Goal: Task Accomplishment & Management: Complete application form

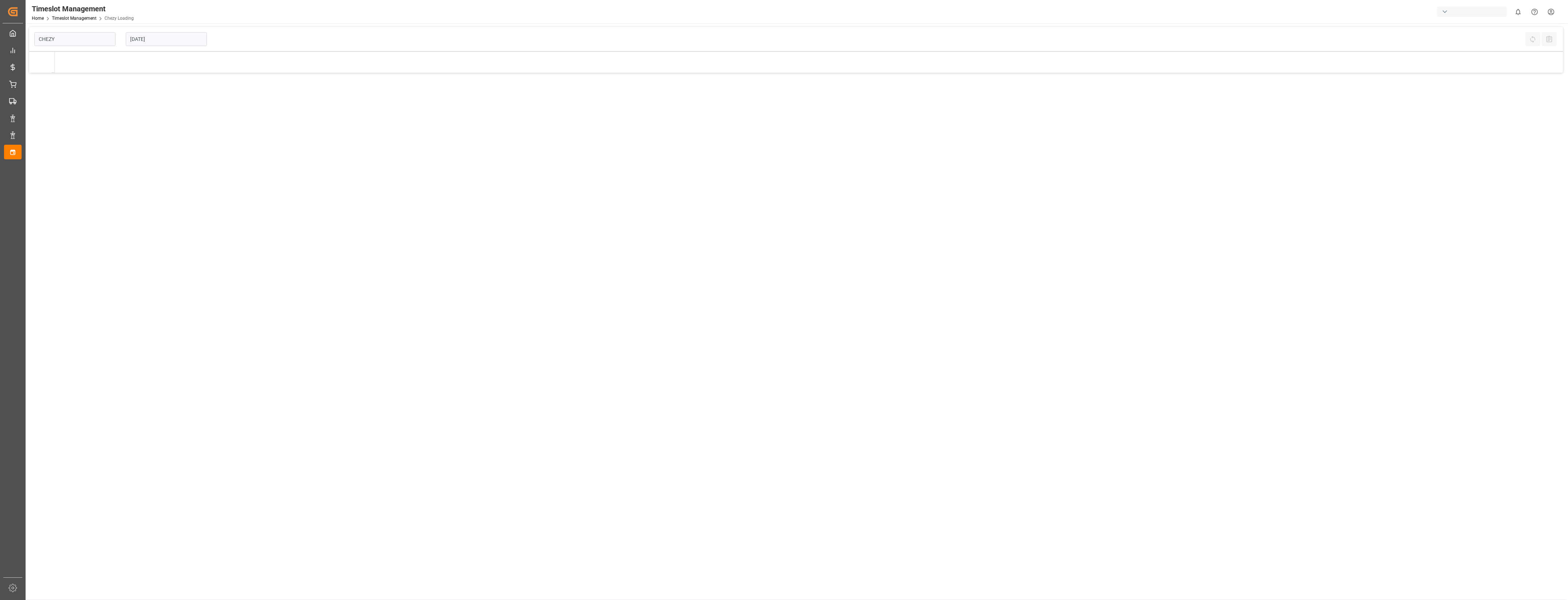
type input "Chezy Loading"
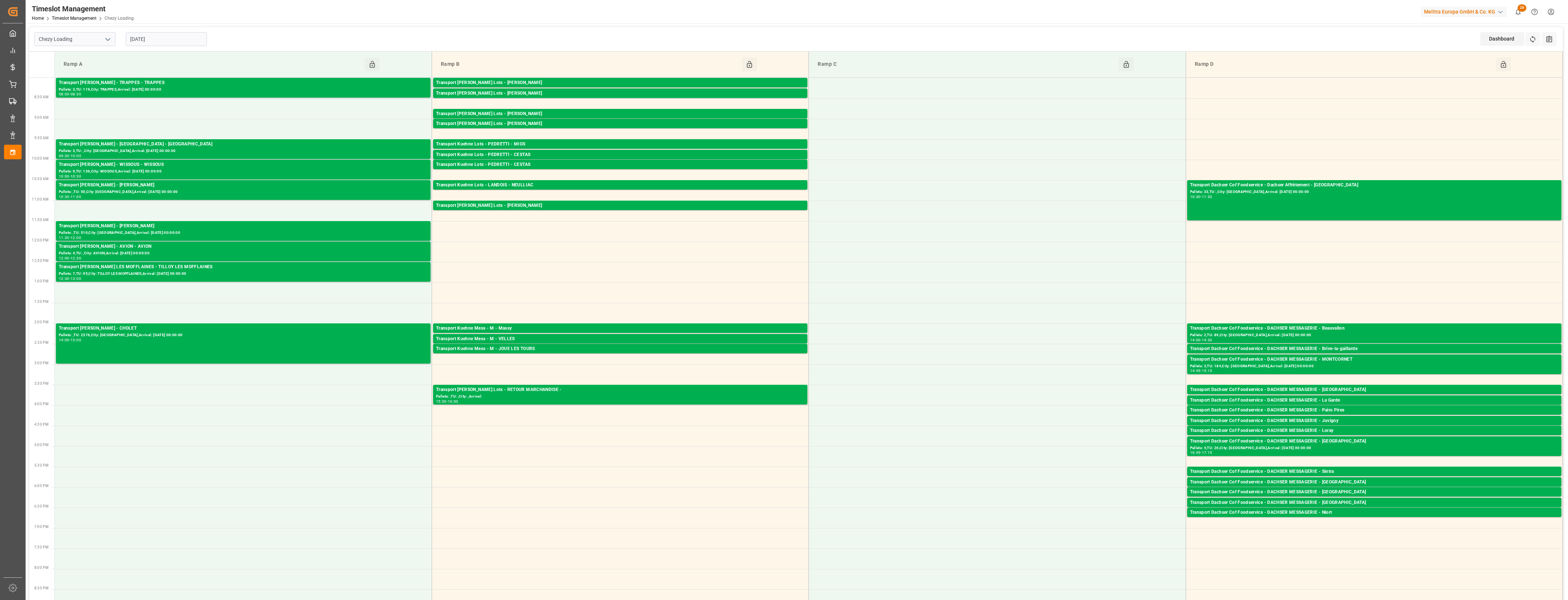
click at [177, 36] on input "[DATE]" at bounding box center [166, 39] width 81 height 14
click at [135, 112] on span "15" at bounding box center [135, 112] width 5 height 5
type input "[DATE]"
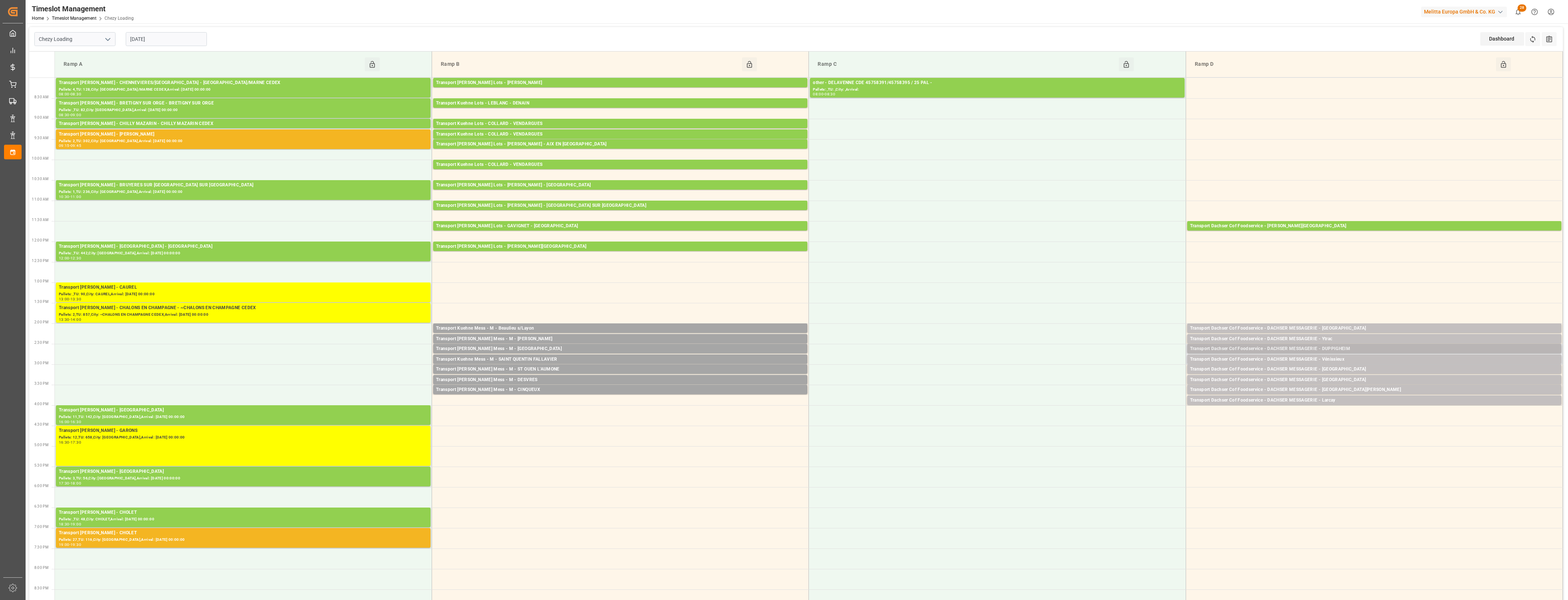
click at [1358, 349] on div "Transport Dachser Cof Foodservice - DACHSER MESSAGERIE - DUPPIGHEIM" at bounding box center [1374, 349] width 368 height 7
click at [1108, 382] on button "Open" at bounding box center [1091, 382] width 51 height 9
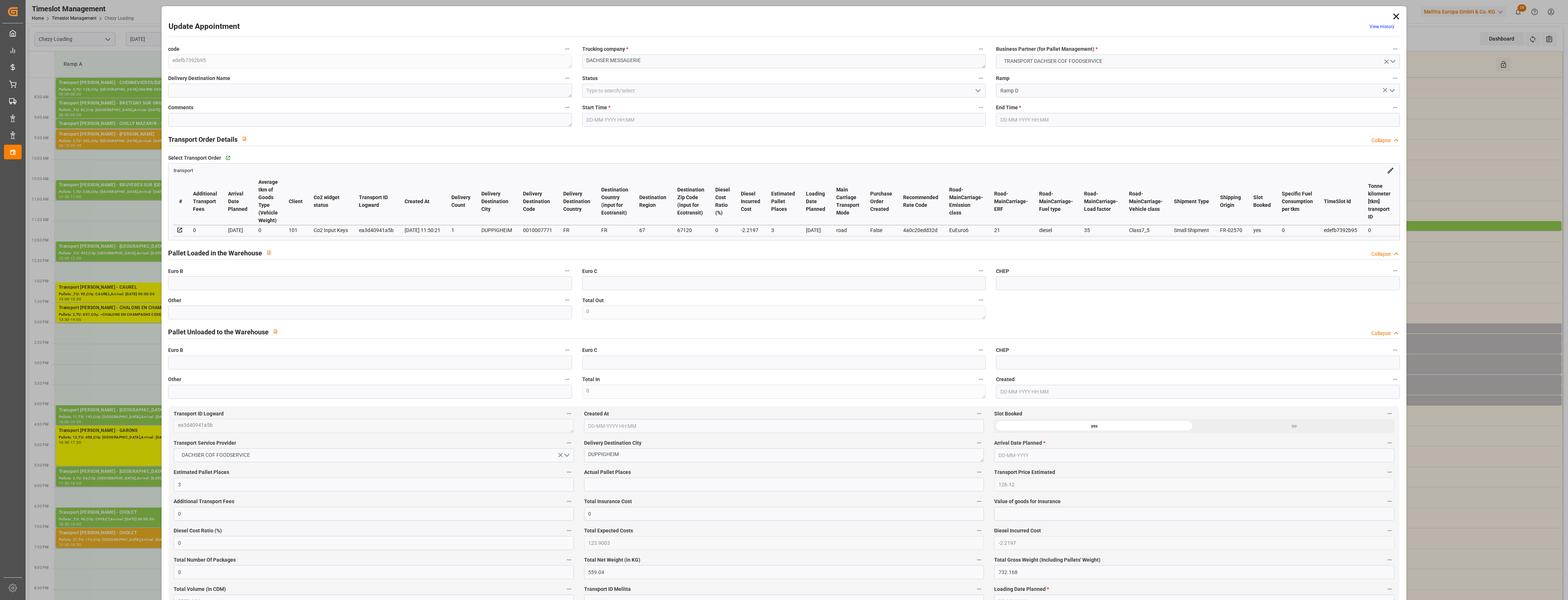
type input "3"
type input "126.12"
type input "0"
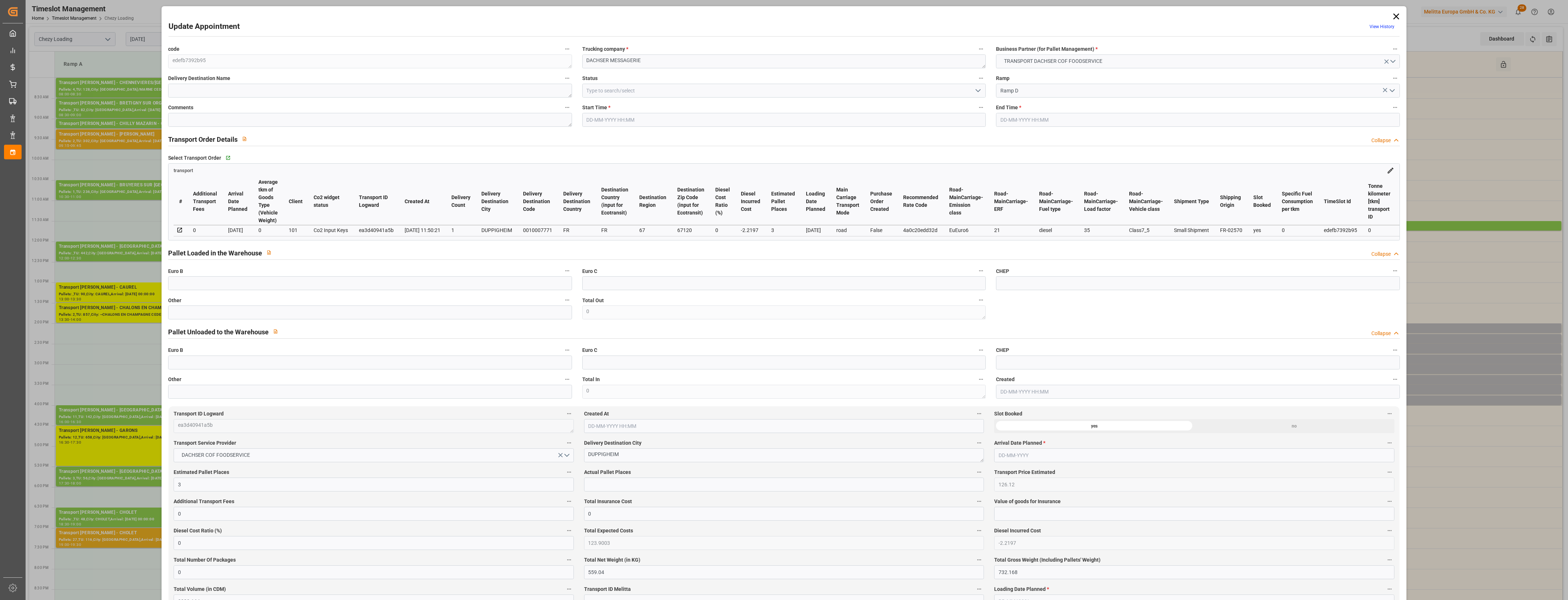
type input "123.9003"
type input "-2.2197"
type input "0"
type input "559.04"
type input "732.168"
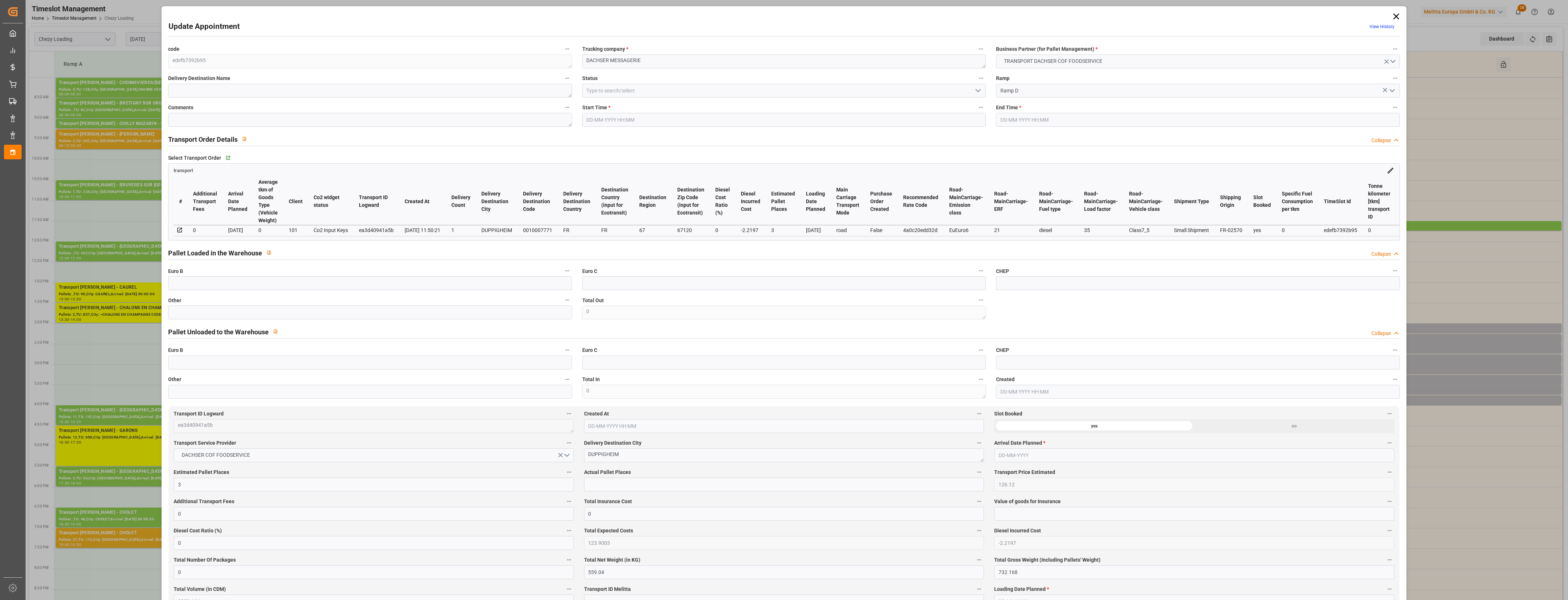
type input "2080.164"
type input "67"
type input "2"
type input "32"
type input "3"
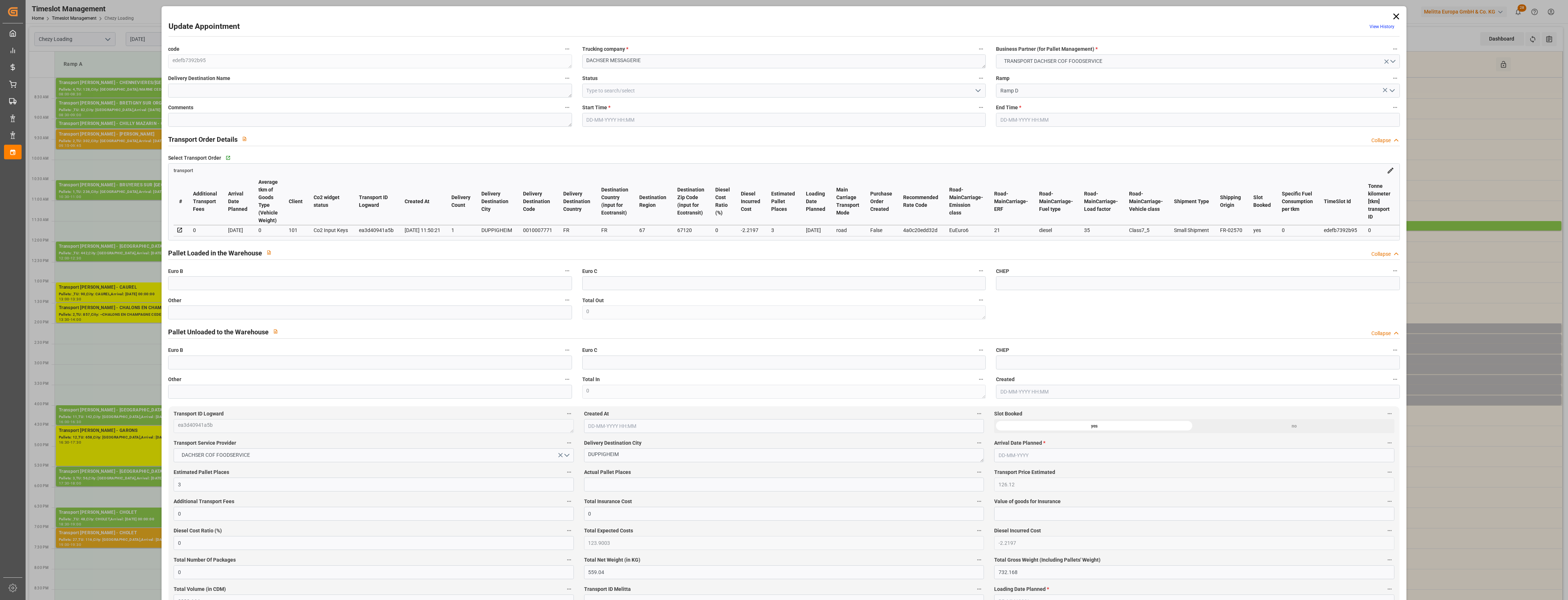
type input "101"
type input "658.388"
type input "0"
type input "4710.8598"
type input "0"
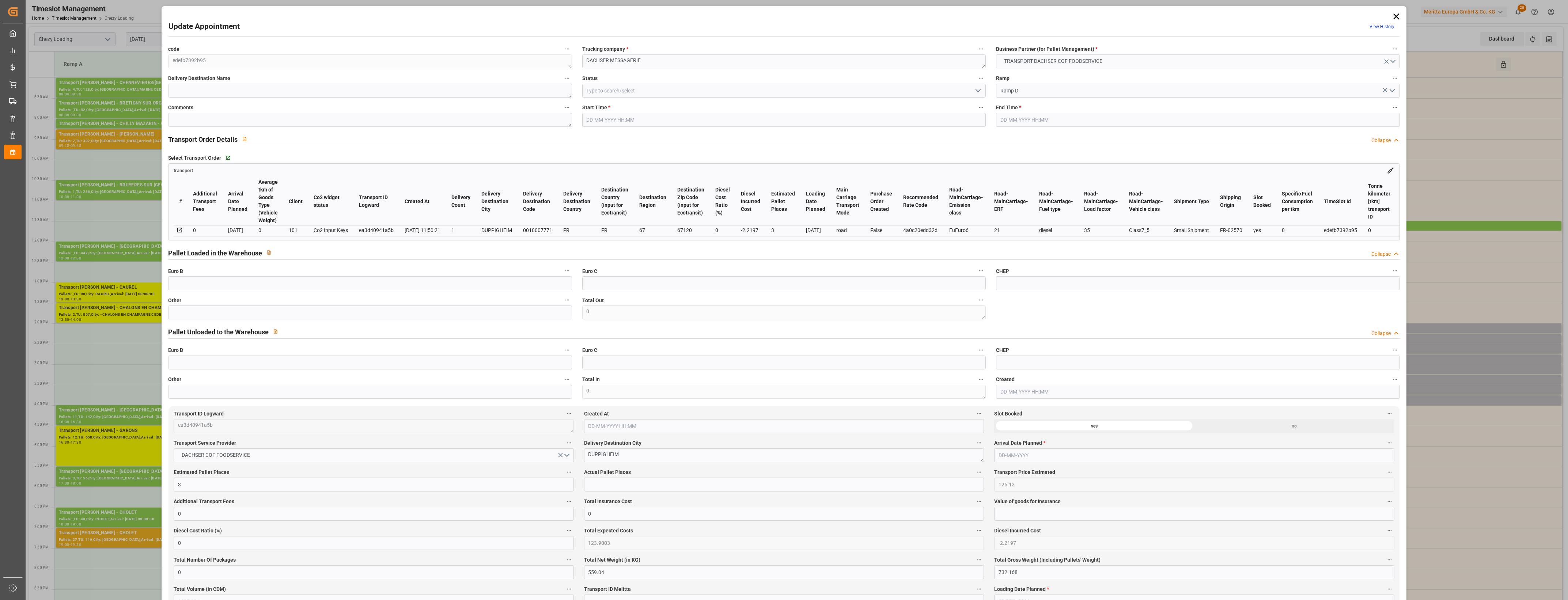
type input "0"
type input "21"
type input "35"
type input "15-09-2025 14:30"
type input "15-09-2025 14:45"
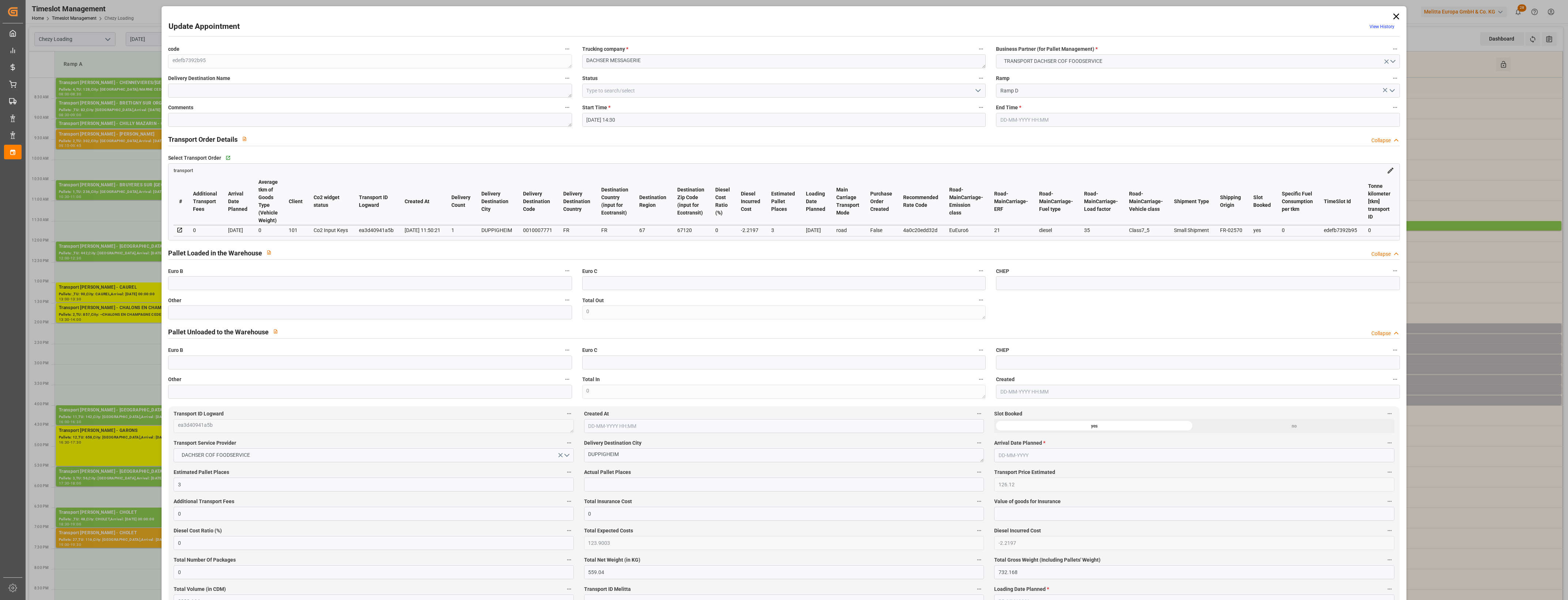
type input "12-09-2025 13:49"
type input "12-09-2025 11:50"
type input "19-09-2025"
type input "17-09-2025"
click at [332, 317] on input "text" at bounding box center [369, 312] width 404 height 14
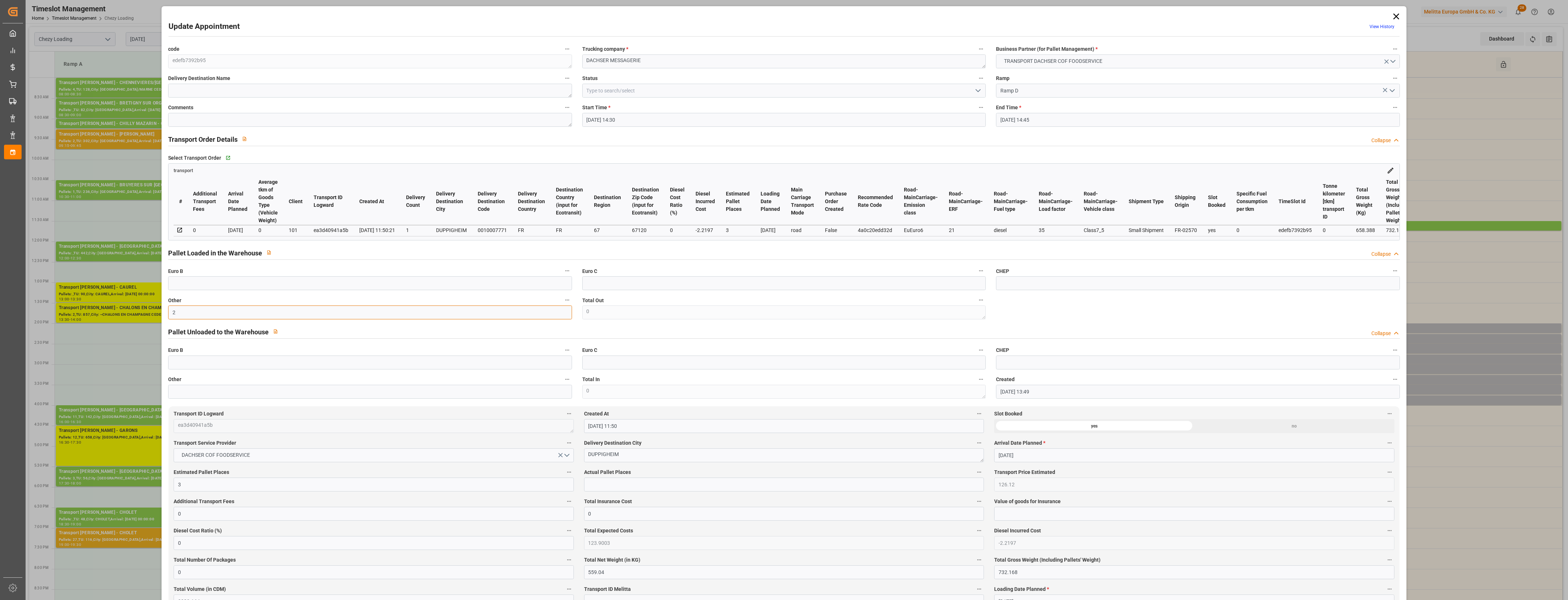
type input "2"
click at [608, 485] on input "text" at bounding box center [784, 484] width 400 height 14
type input "2"
click at [649, 474] on label "Actual Pallet Places" at bounding box center [784, 472] width 400 height 10
click at [975, 474] on button "Actual Pallet Places" at bounding box center [979, 472] width 10 height 10
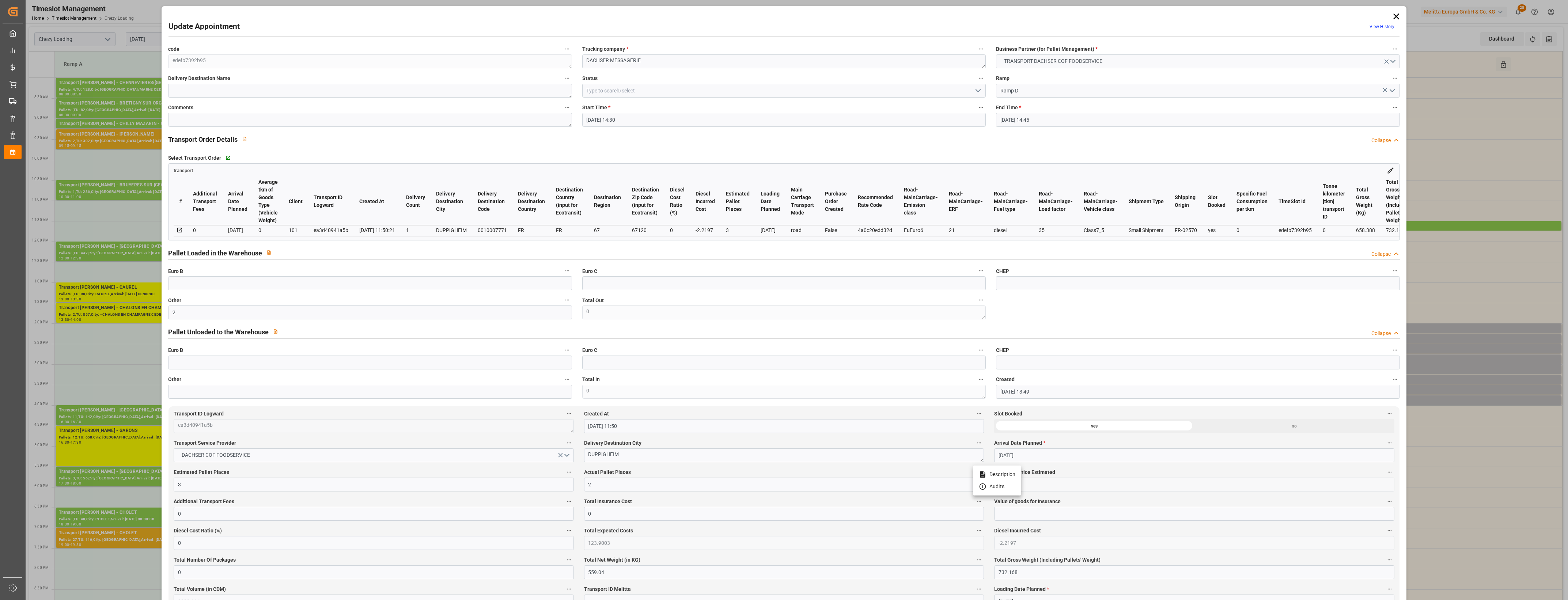
click at [659, 474] on div at bounding box center [784, 300] width 1568 height 600
click at [976, 92] on icon "open menu" at bounding box center [978, 91] width 9 height 9
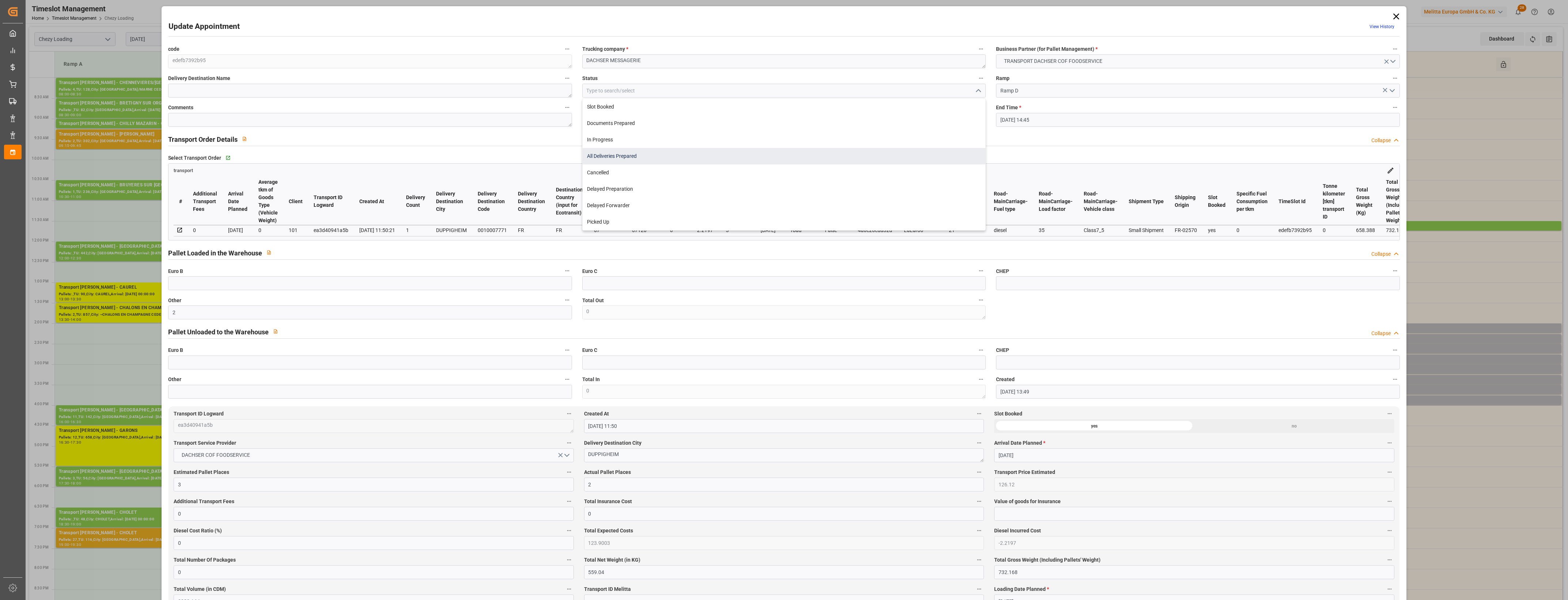
click at [622, 157] on div "All Deliveries Prepared" at bounding box center [784, 156] width 403 height 16
type input "All Deliveries Prepared"
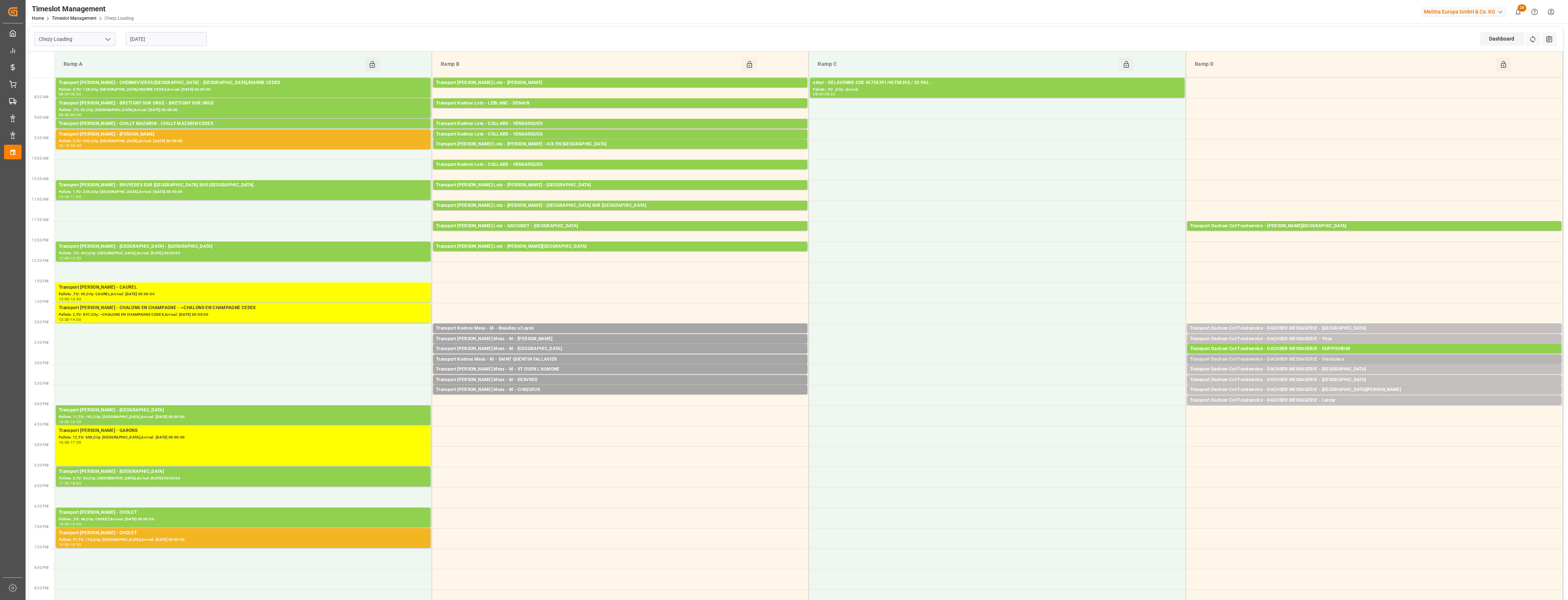
click at [1350, 358] on div "Transport Dachser Cof Foodservice - DACHSER MESSAGERIE - Vénissieux" at bounding box center [1374, 360] width 368 height 7
click at [1088, 381] on button "Open" at bounding box center [1091, 382] width 51 height 9
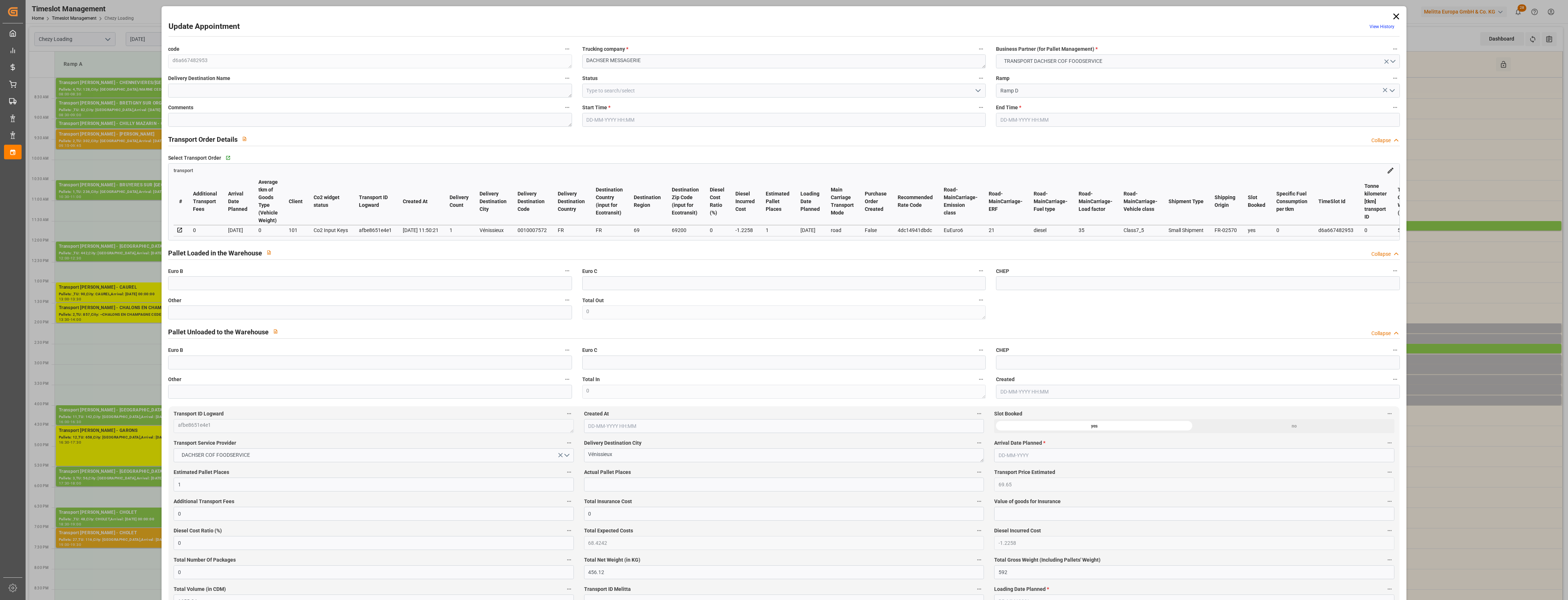
type input "15-09-2025 14:45"
type input "15-09-2025 15:00"
type input "12-09-2025 13:50"
type input "12-09-2025 11:50"
type input "19-09-2025"
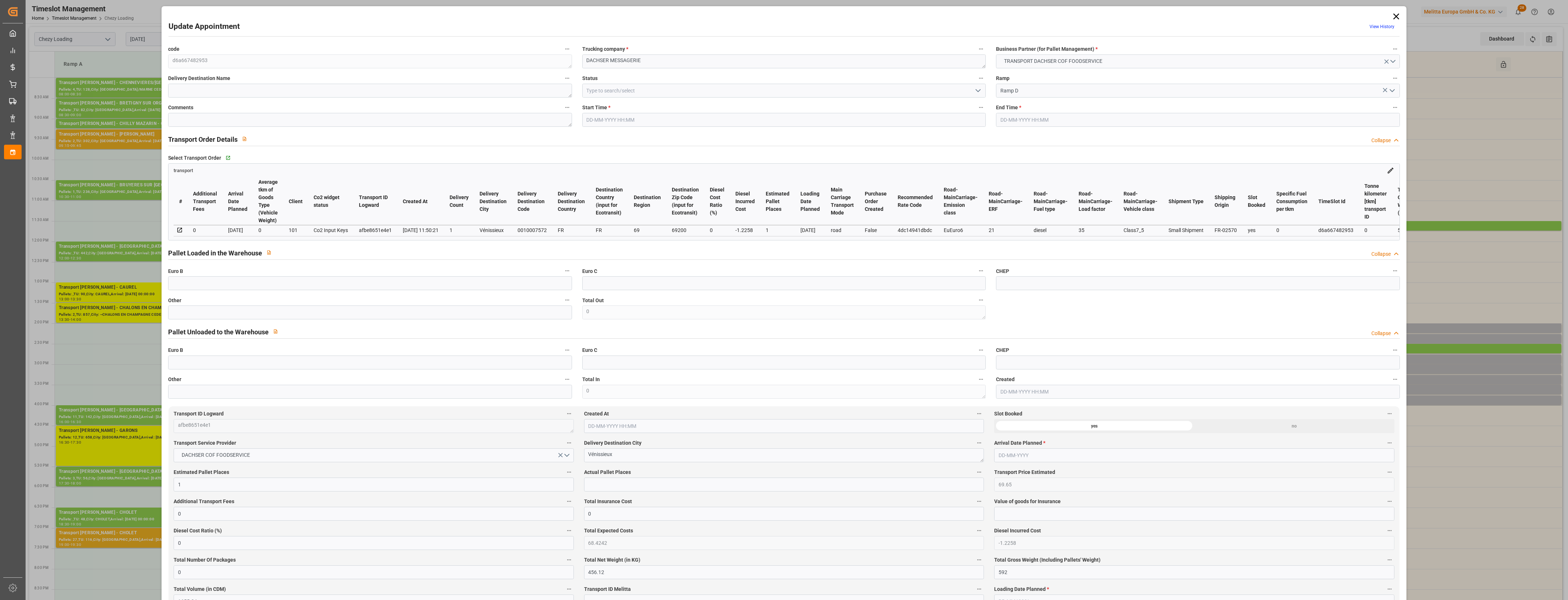
type input "17-09-2025"
click at [265, 313] on input "text" at bounding box center [369, 312] width 404 height 14
type input "2"
click at [595, 485] on input "text" at bounding box center [784, 484] width 400 height 14
type input "2"
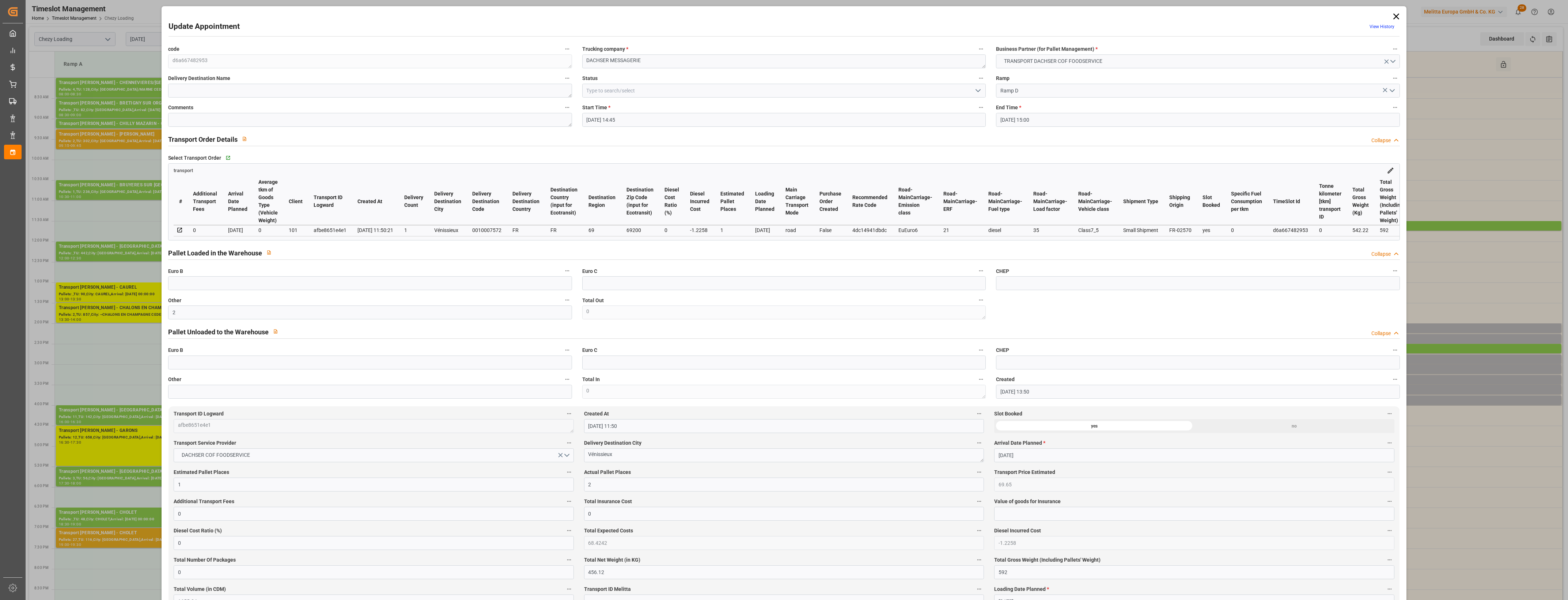
click at [626, 474] on span "Actual Pallet Places" at bounding box center [607, 472] width 47 height 8
click at [975, 474] on button "Actual Pallet Places" at bounding box center [979, 472] width 10 height 10
click at [640, 472] on div at bounding box center [784, 300] width 1568 height 600
click at [979, 89] on polyline "open menu" at bounding box center [978, 91] width 4 height 2
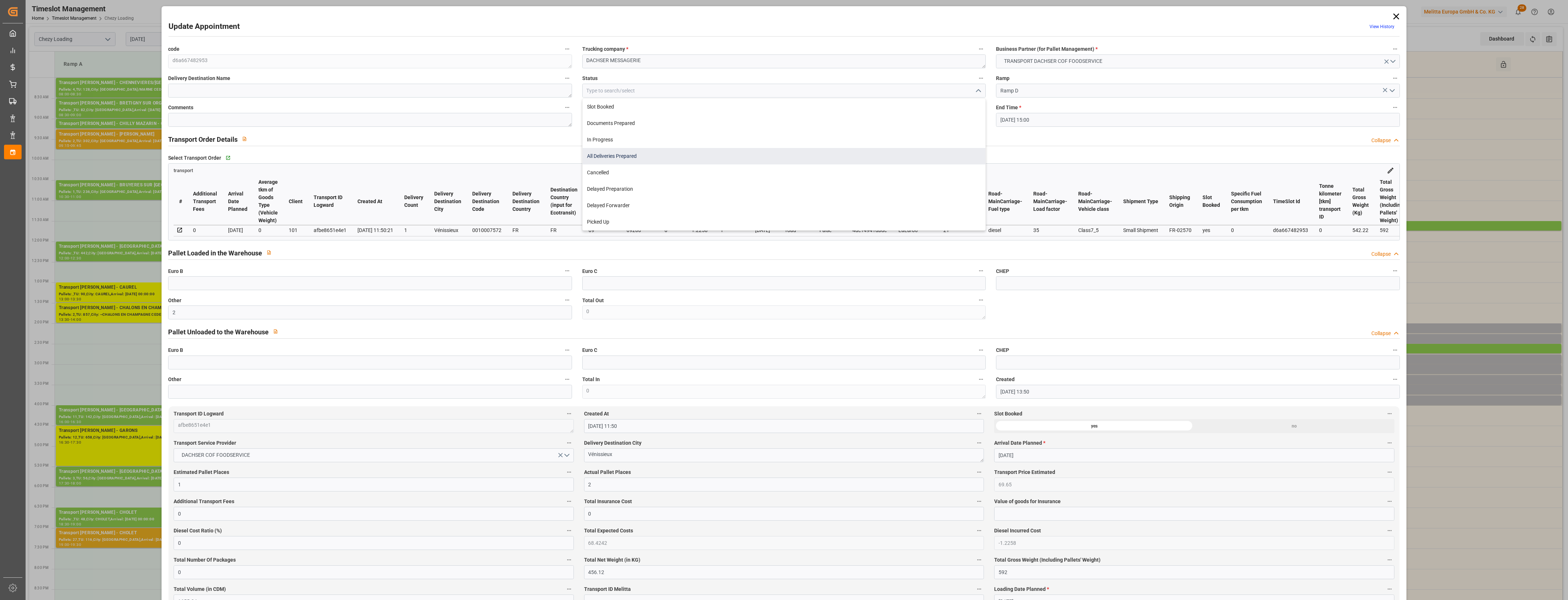
click at [620, 159] on div "All Deliveries Prepared" at bounding box center [784, 156] width 403 height 16
type input "All Deliveries Prepared"
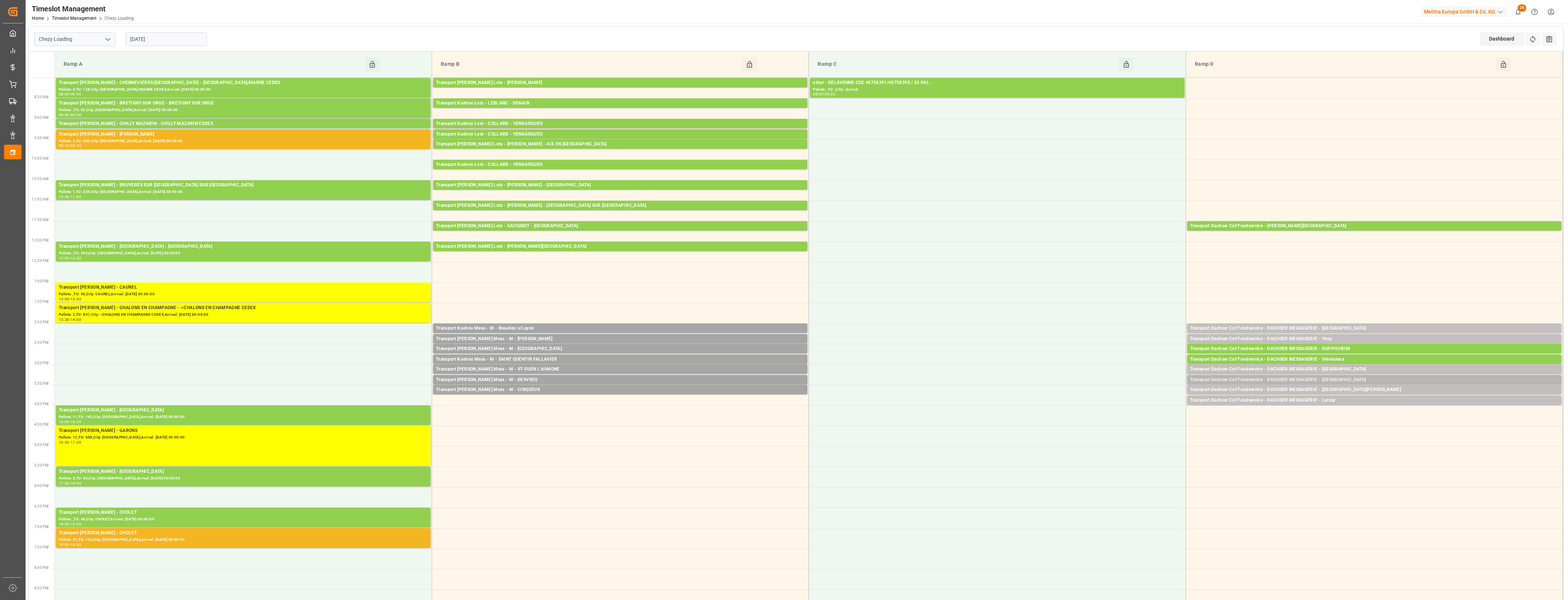
click at [1351, 380] on div "Transport Dachser Cof Foodservice - DACHSER MESSAGERIE - Toulon Sur Allier" at bounding box center [1374, 380] width 368 height 7
click at [1111, 401] on button "Open" at bounding box center [1091, 402] width 51 height 9
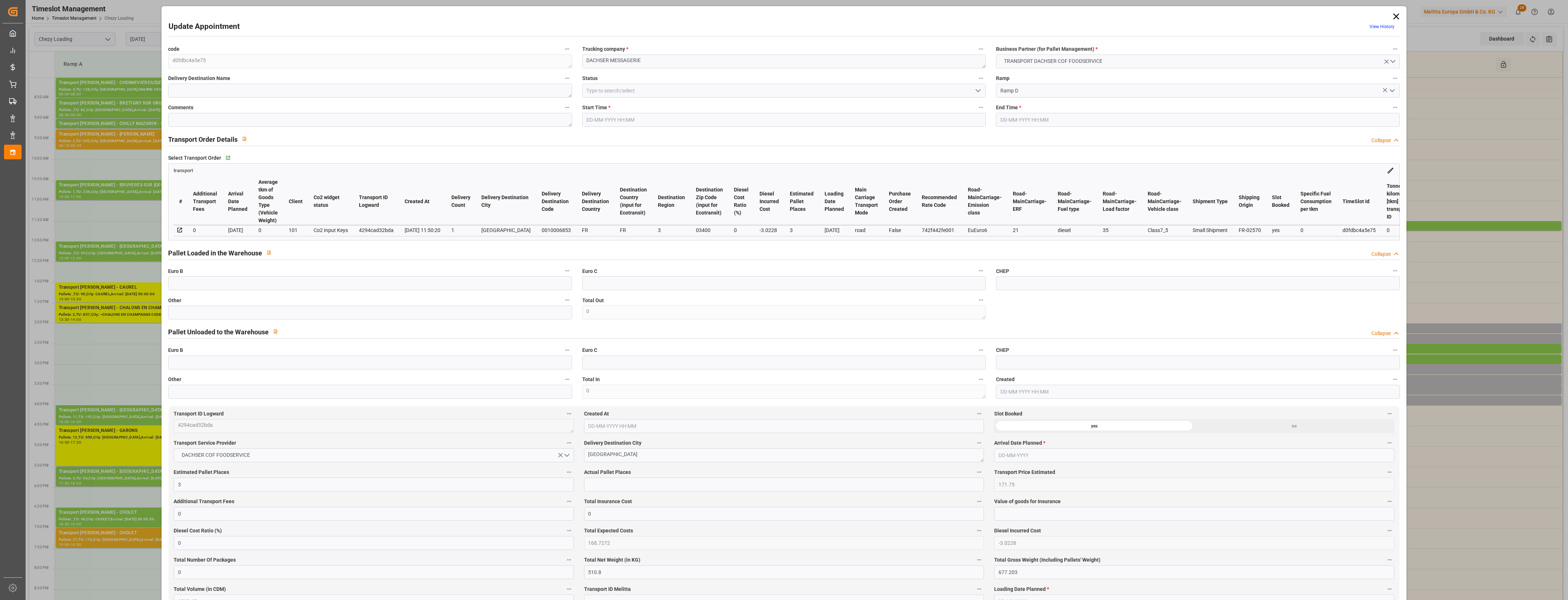
type input "3"
type input "171.75"
type input "0"
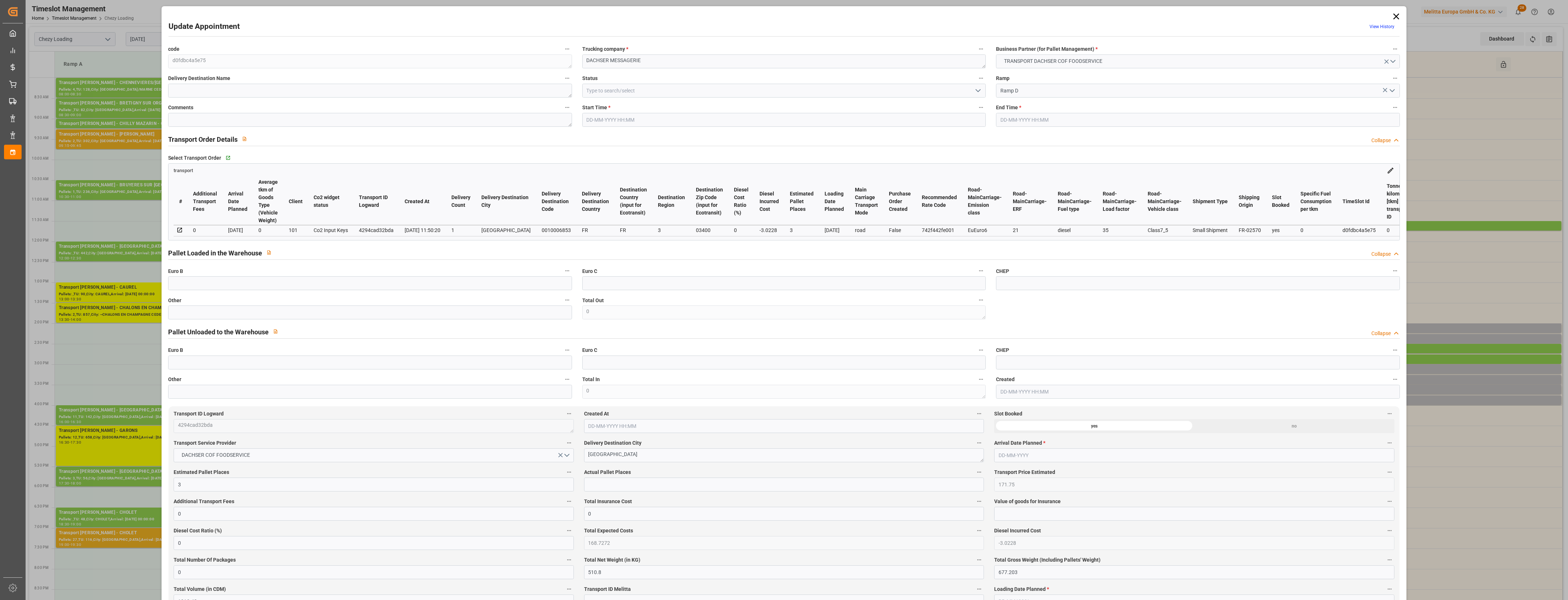
type input "168.7272"
type input "-3.0228"
type input "0"
type input "510.8"
type input "677.203"
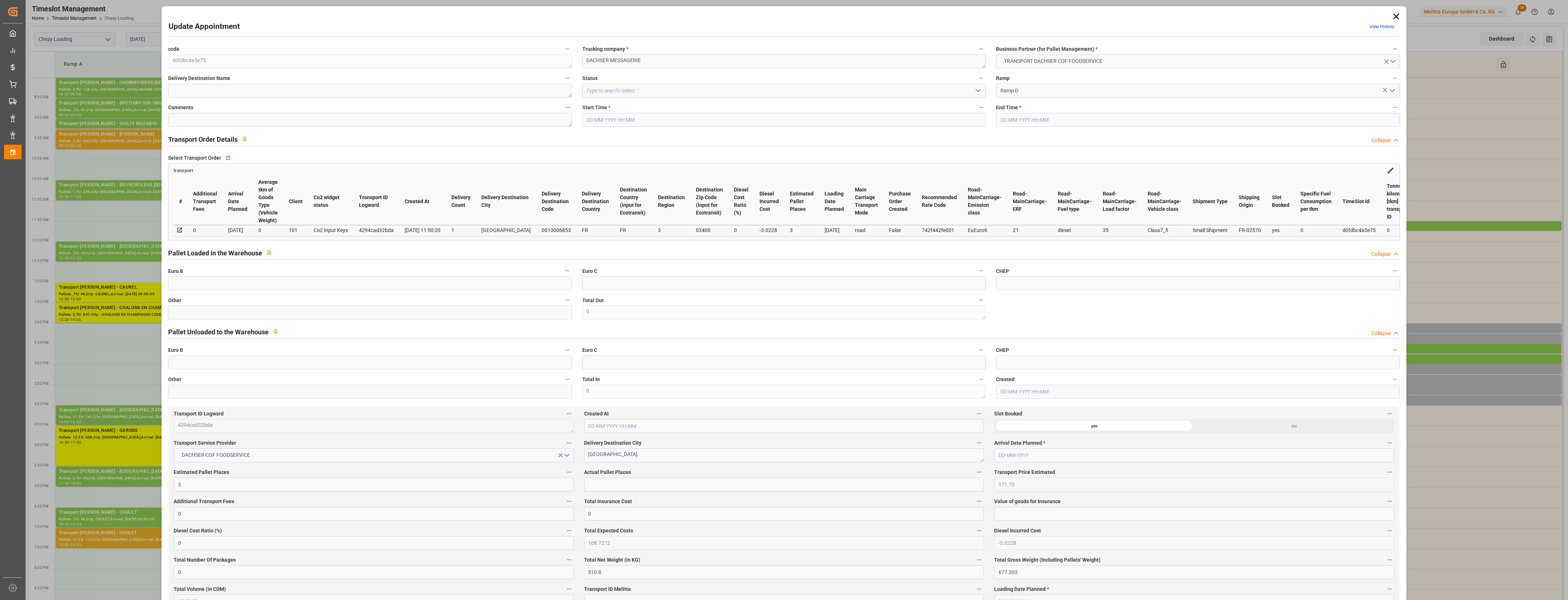
type input "1913.48"
type input "3"
type input "2"
type input "17"
type input "3"
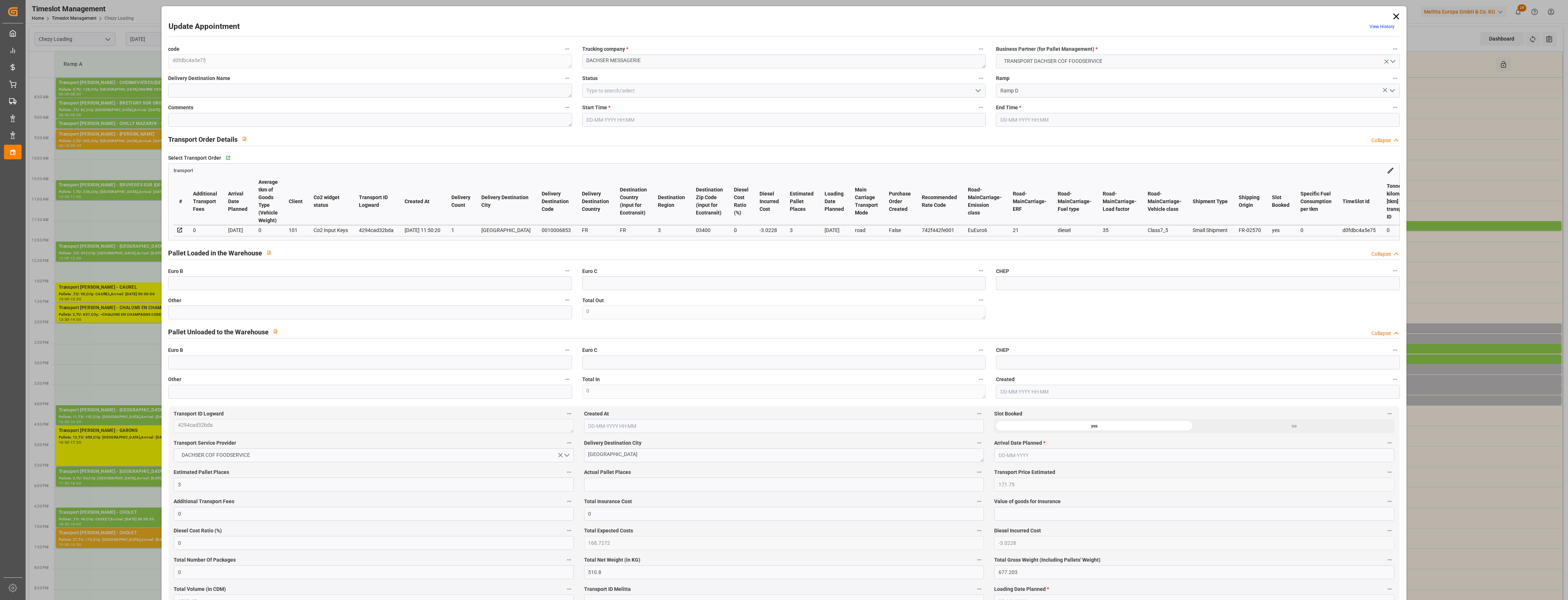
type input "101"
type input "603.423"
type input "0"
type input "4710.8598"
type input "0"
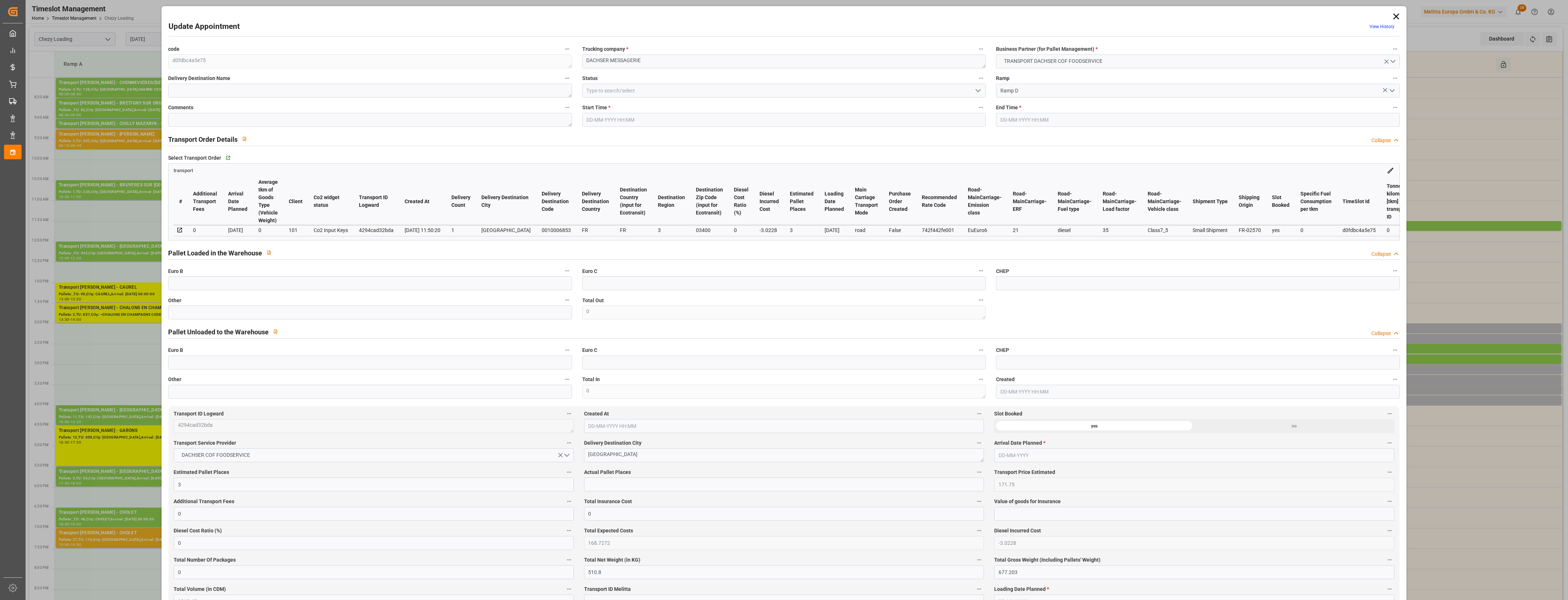
type input "0"
type input "21"
type input "35"
type input "15-09-2025 15:15"
type input "15-09-2025 15:30"
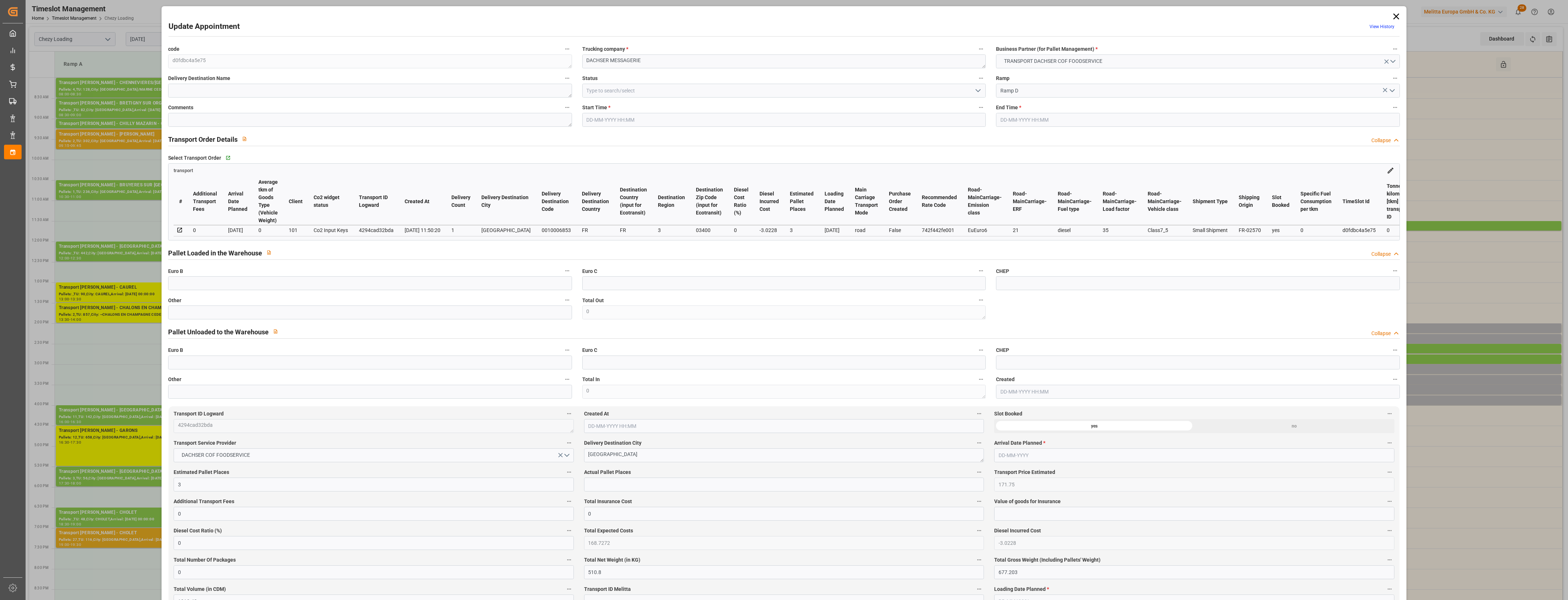
type input "12-09-2025 13:51"
type input "12-09-2025 11:50"
type input "19-09-2025"
type input "16-09-2025"
click at [215, 317] on input "text" at bounding box center [369, 312] width 404 height 14
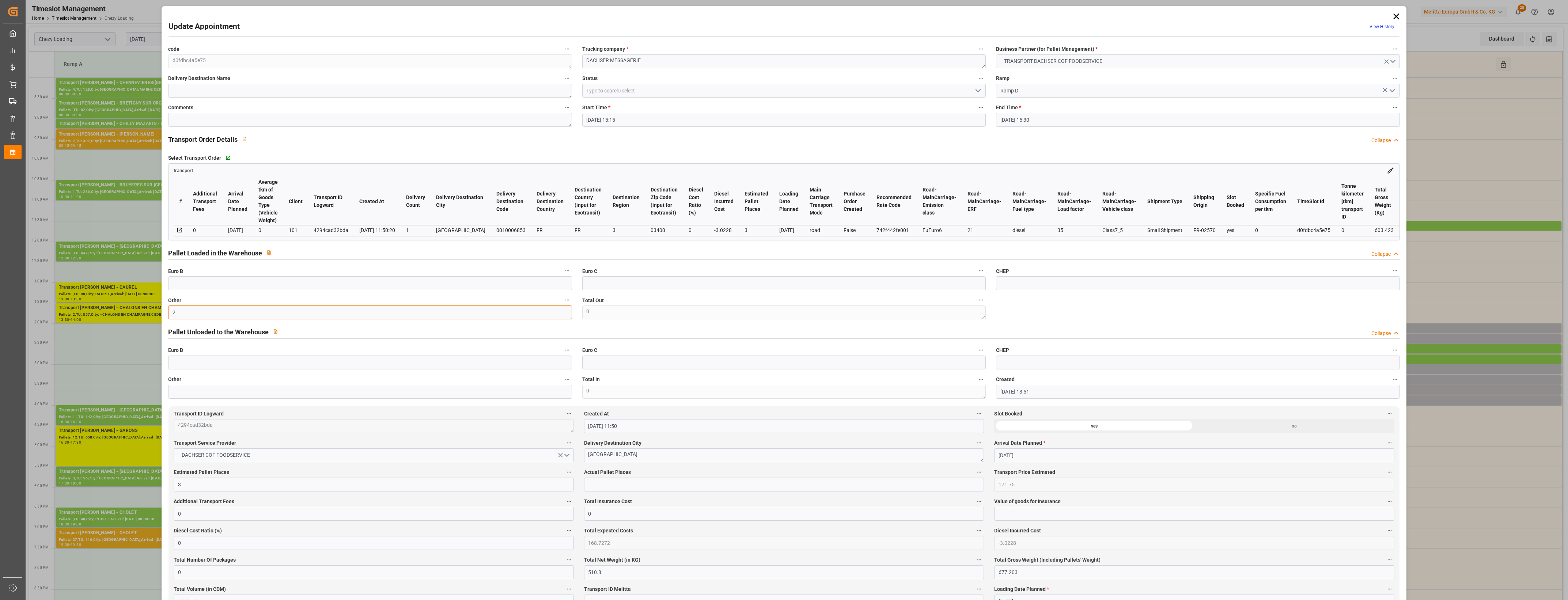
type input "2"
click at [598, 484] on input "text" at bounding box center [784, 484] width 400 height 14
type input "2"
click at [649, 469] on div "Actual Pallet Places 2" at bounding box center [784, 480] width 410 height 29
click at [674, 472] on label "Actual Pallet Places" at bounding box center [784, 472] width 400 height 10
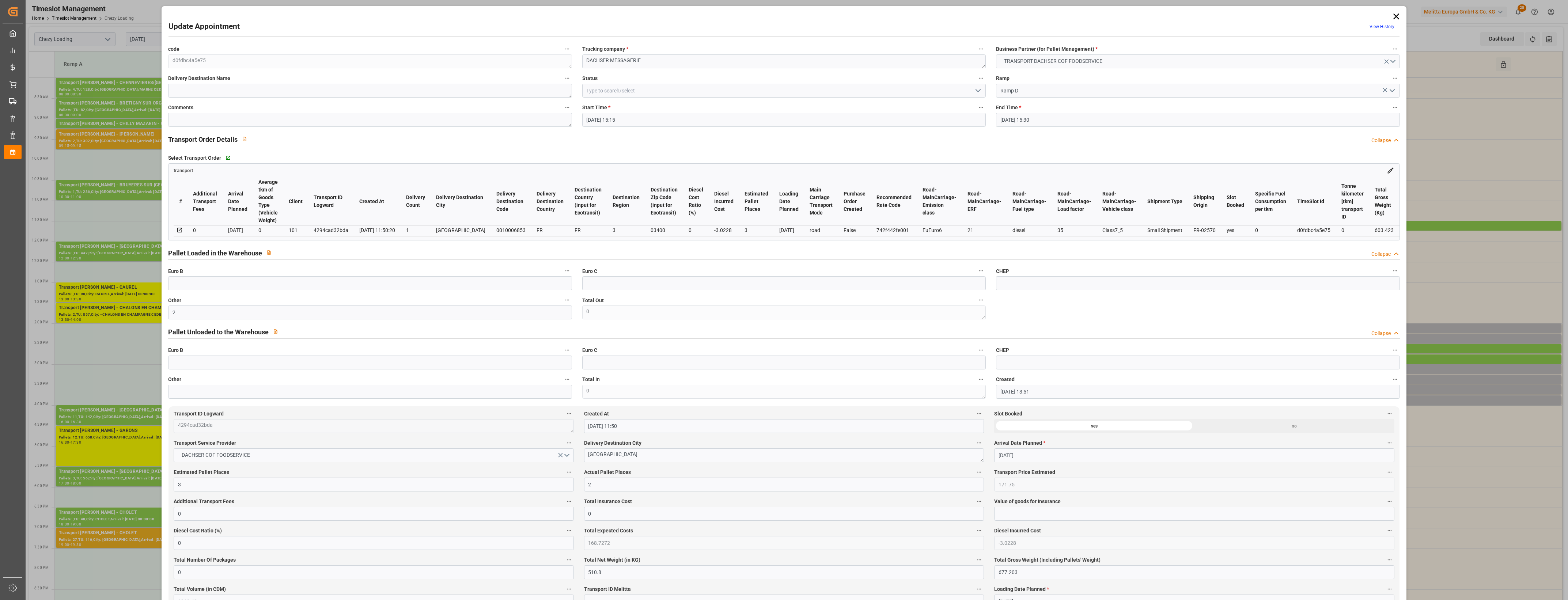
click at [975, 472] on button "Actual Pallet Places" at bounding box center [979, 472] width 10 height 10
click at [978, 88] on div at bounding box center [784, 300] width 1568 height 600
click at [978, 88] on icon "open menu" at bounding box center [978, 91] width 9 height 9
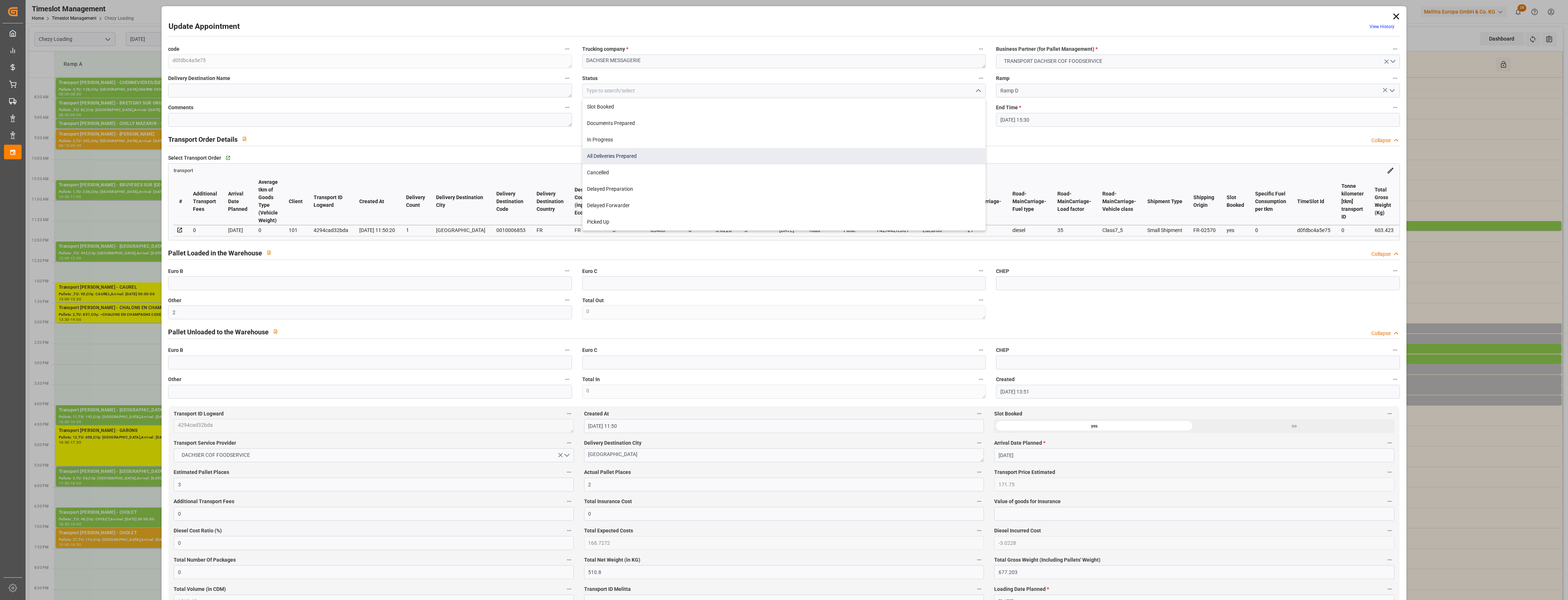
click at [606, 152] on div "All Deliveries Prepared" at bounding box center [784, 156] width 403 height 16
type input "All Deliveries Prepared"
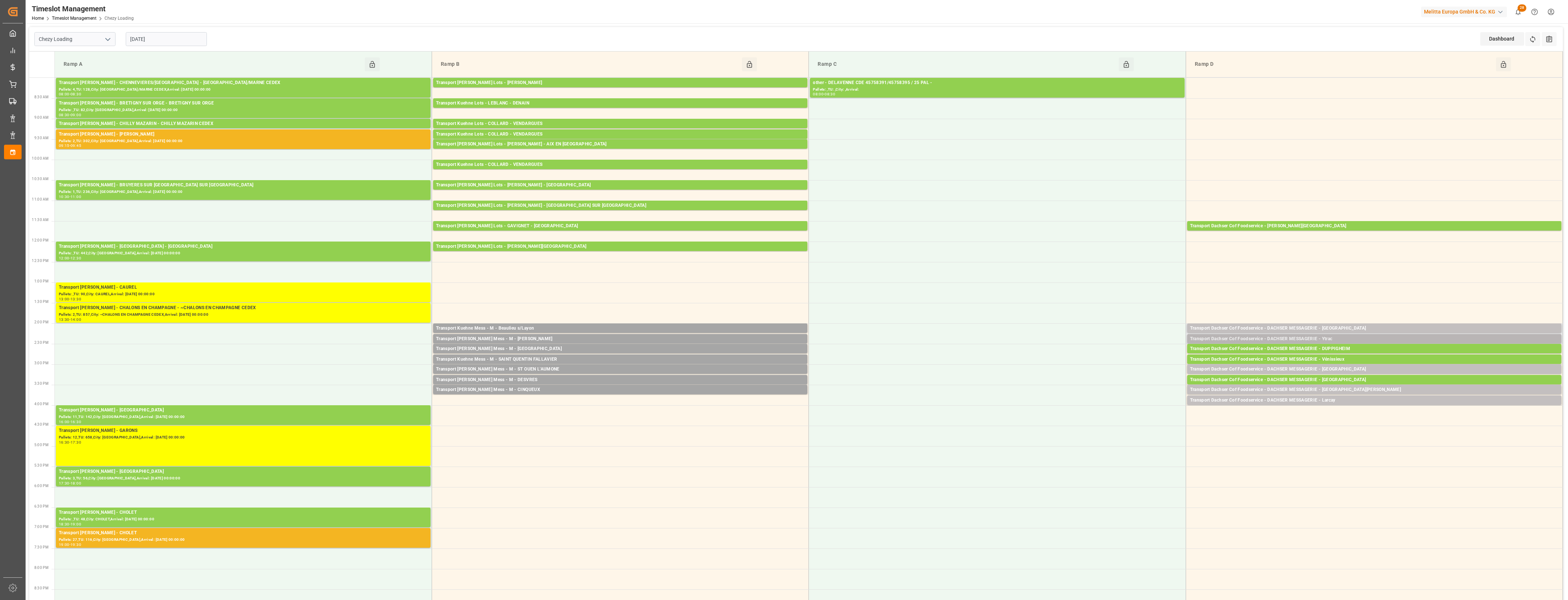
click at [1334, 338] on div "Transport Dachser Cof Foodservice - DACHSER MESSAGERIE - Ytrac" at bounding box center [1374, 339] width 368 height 7
click at [1110, 361] on button "Open" at bounding box center [1091, 361] width 51 height 9
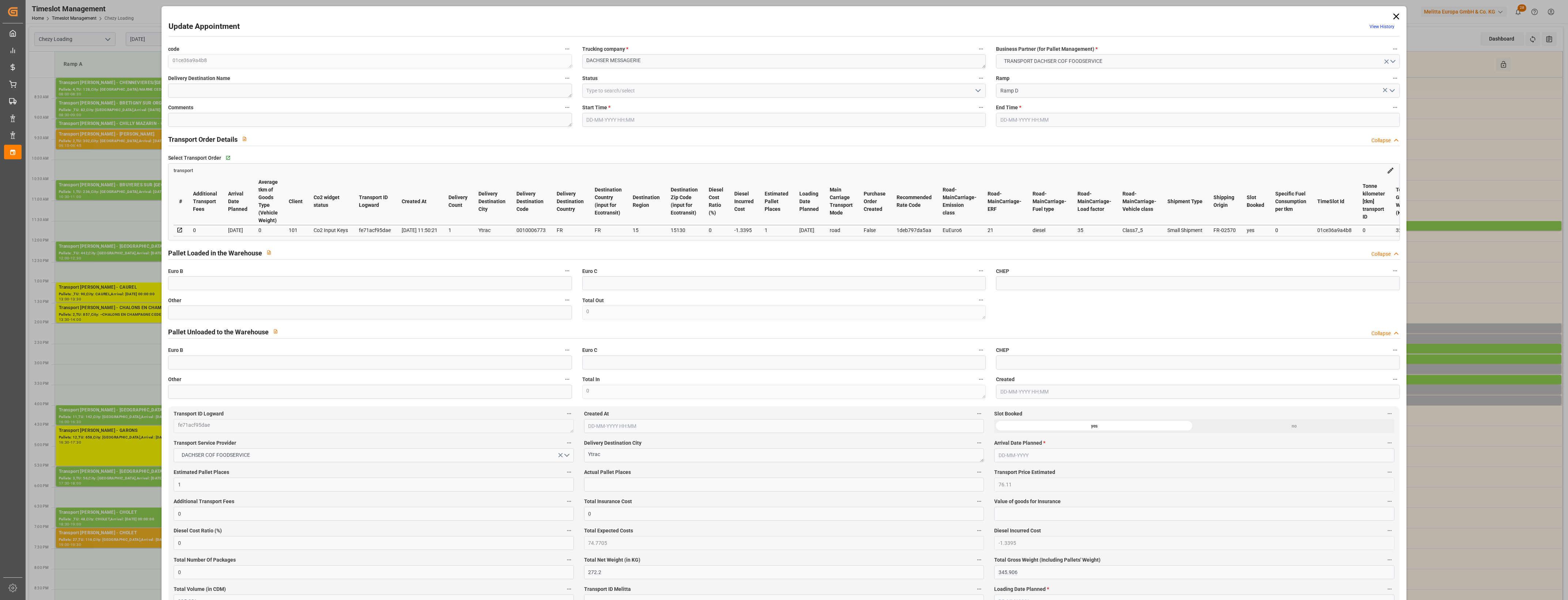
type input "1"
type input "76.11"
type input "0"
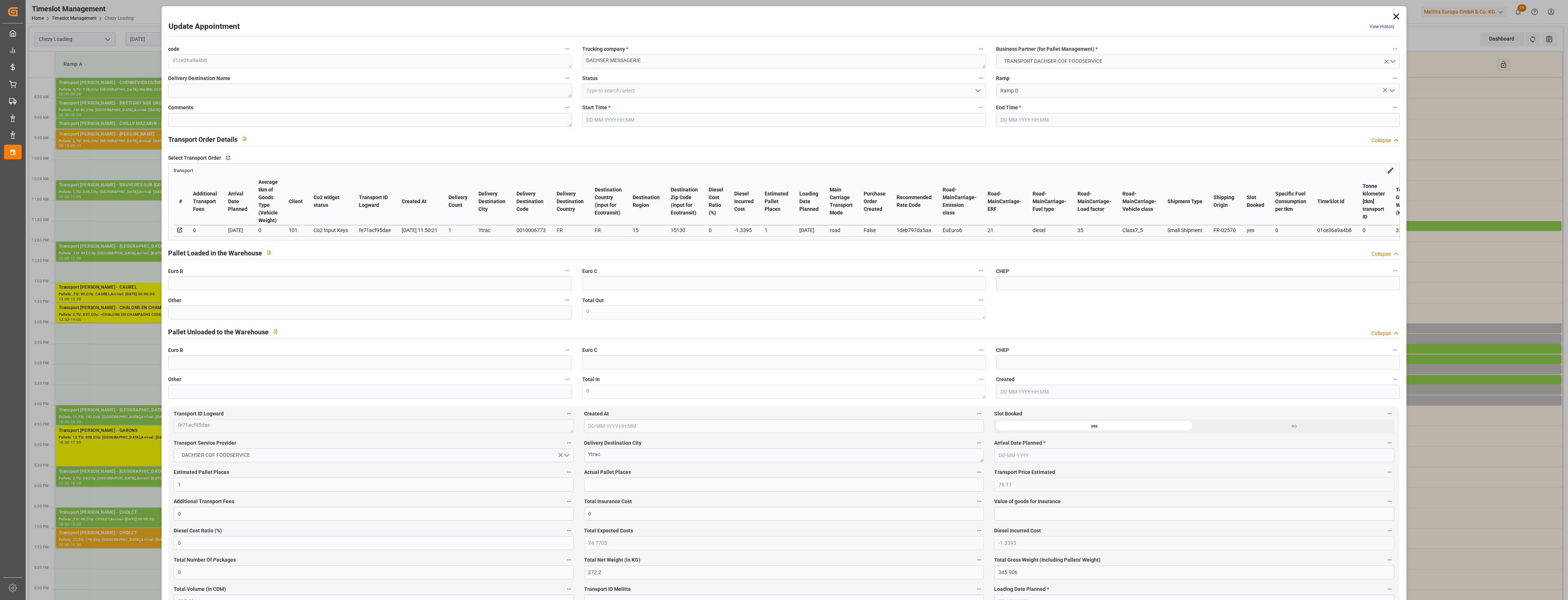
type input "74.7705"
type input "-1.3395"
type input "0"
type input "272.2"
type input "345.906"
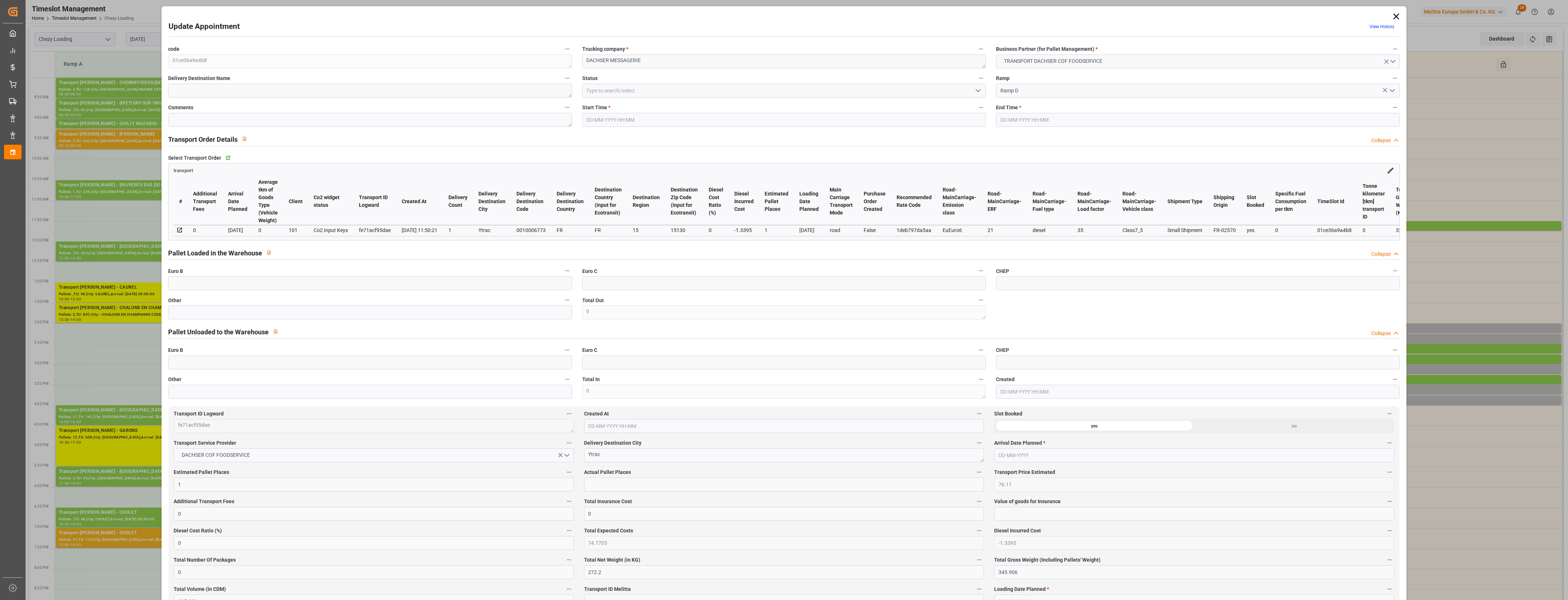
type input "995.281"
type input "15"
type input "0"
type input "89"
type input "1"
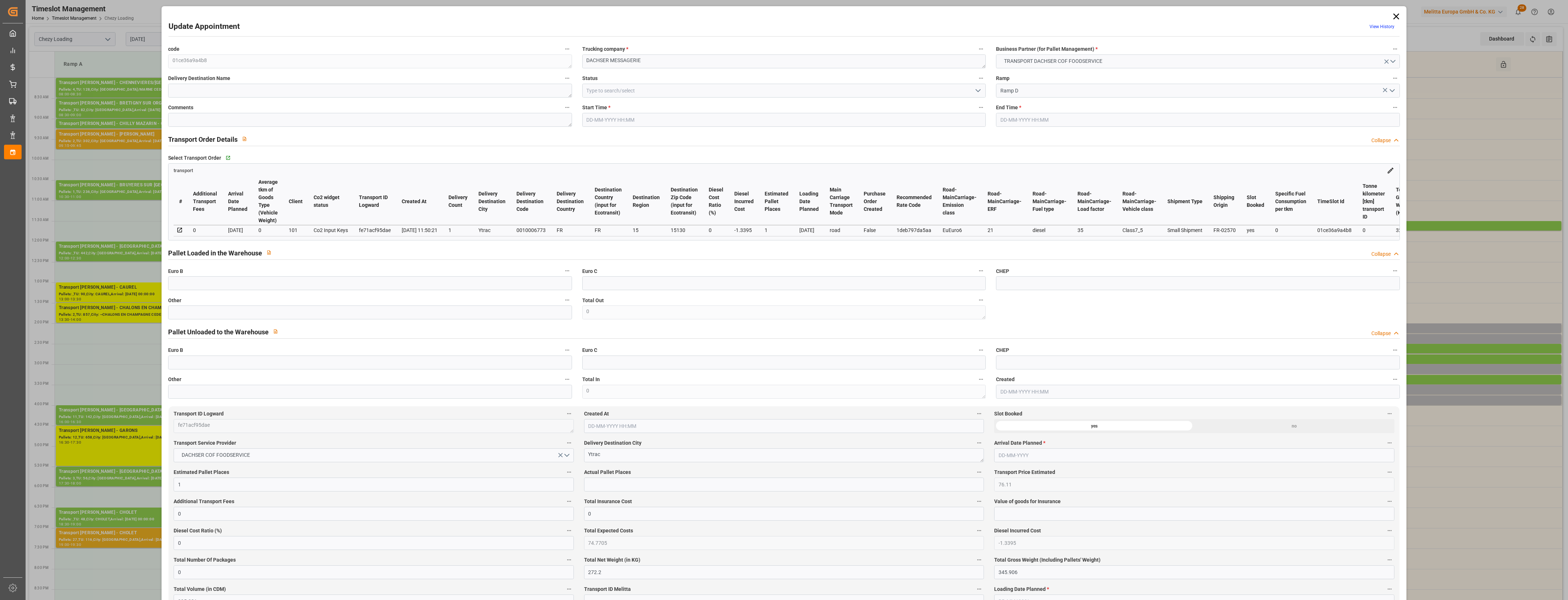
type input "101"
type input "321.906"
type input "0"
type input "4710.8598"
type input "0"
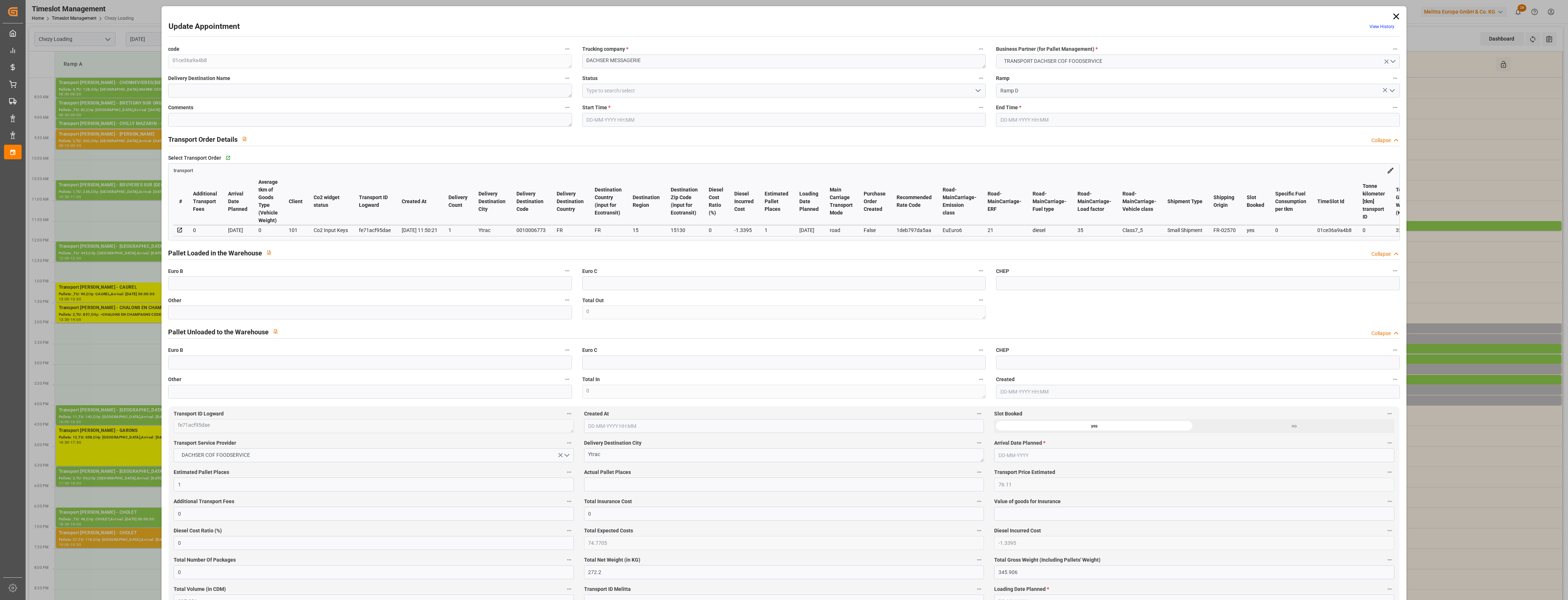
type input "0"
type input "21"
type input "35"
type input "15-09-2025 14:15"
type input "15-09-2025 14:30"
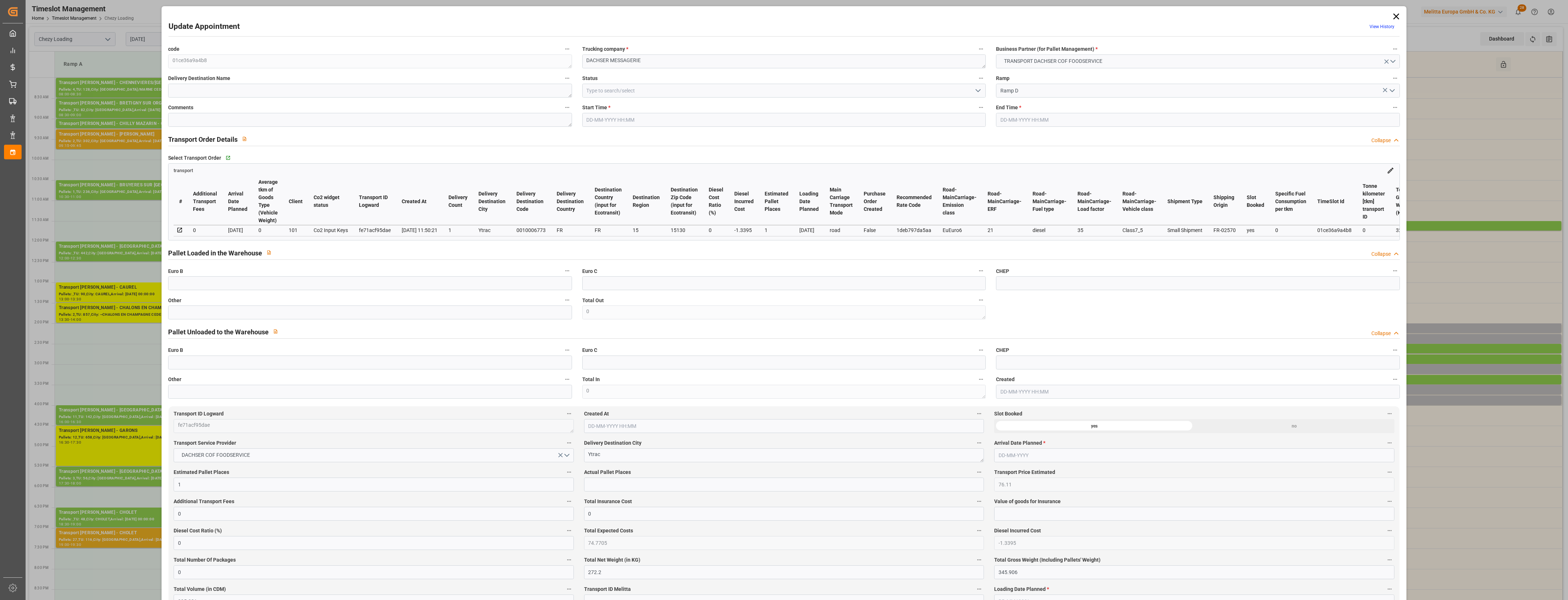
type input "12-09-2025 13:48"
type input "12-09-2025 11:50"
type input "19-09-2025"
type input "16-09-2025"
click at [338, 317] on input "text" at bounding box center [369, 312] width 404 height 14
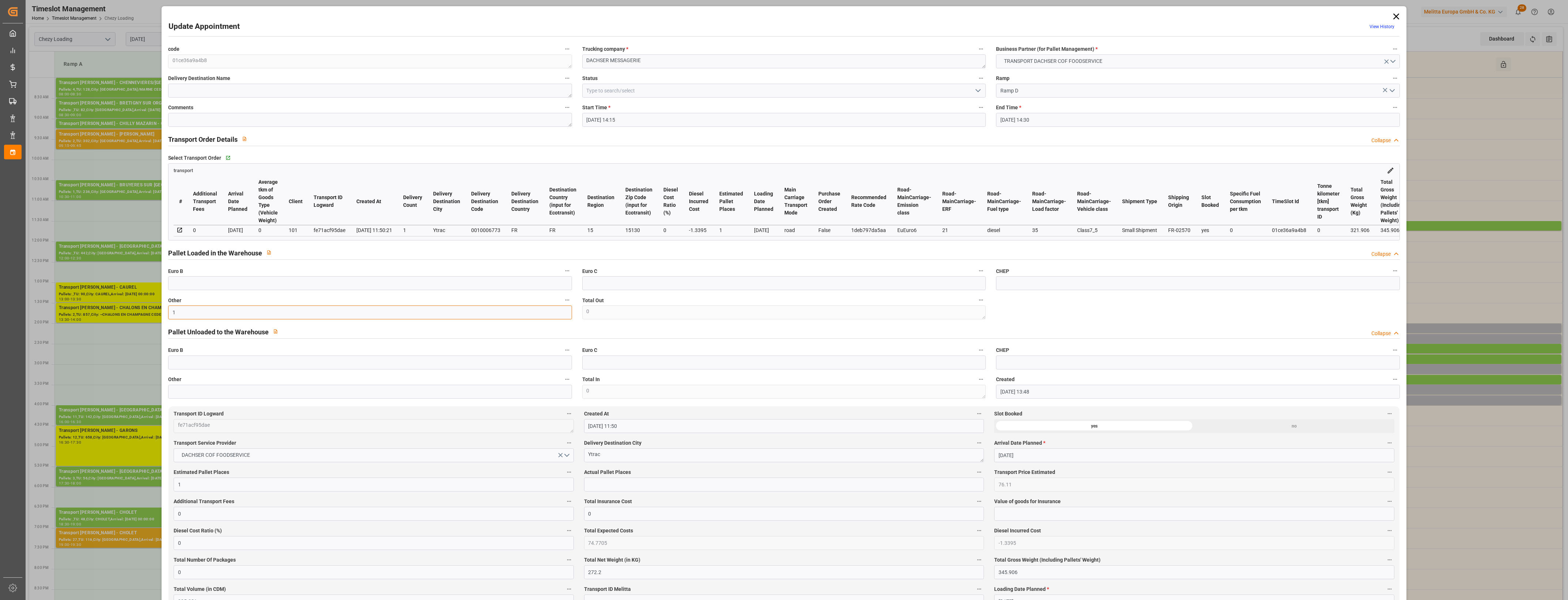
type input "1"
click at [593, 483] on input "text" at bounding box center [784, 484] width 400 height 14
type input "1"
click at [625, 474] on span "Actual Pallet Places" at bounding box center [607, 472] width 47 height 8
click at [975, 474] on button "Actual Pallet Places" at bounding box center [979, 472] width 10 height 10
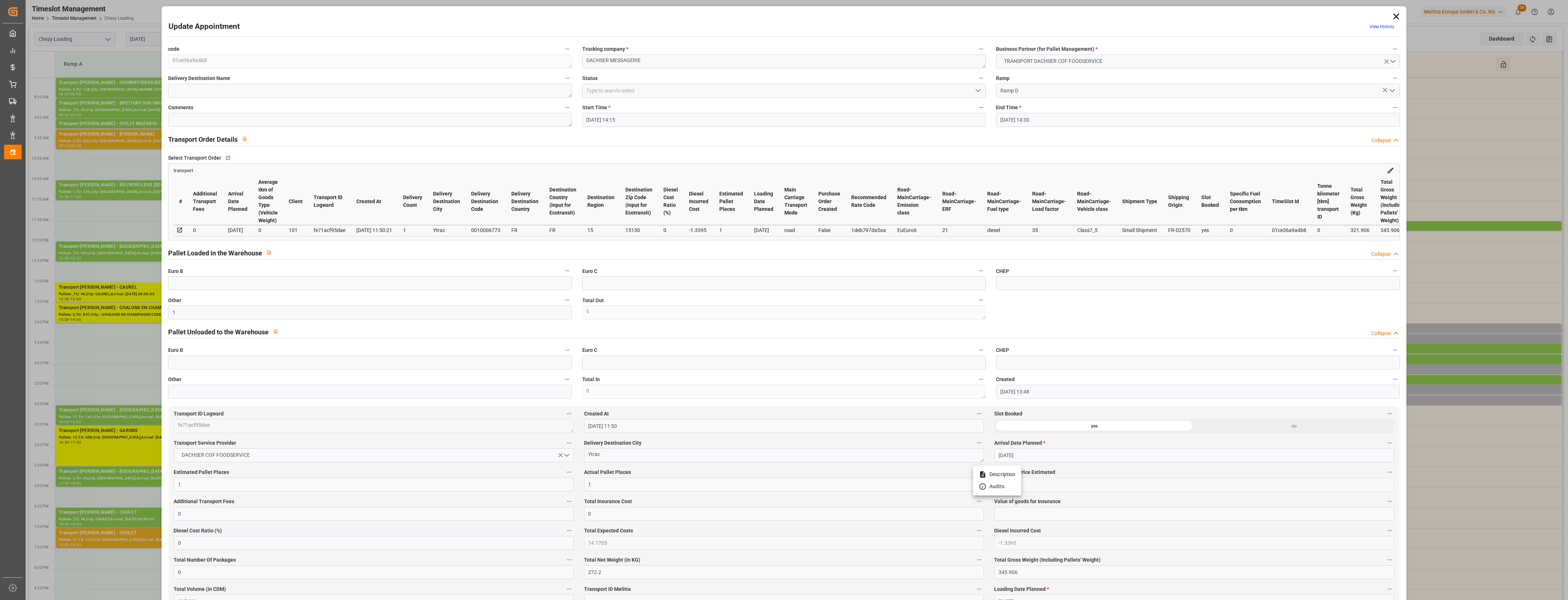
click at [653, 474] on div at bounding box center [784, 300] width 1568 height 600
click at [979, 92] on icon "open menu" at bounding box center [978, 91] width 9 height 9
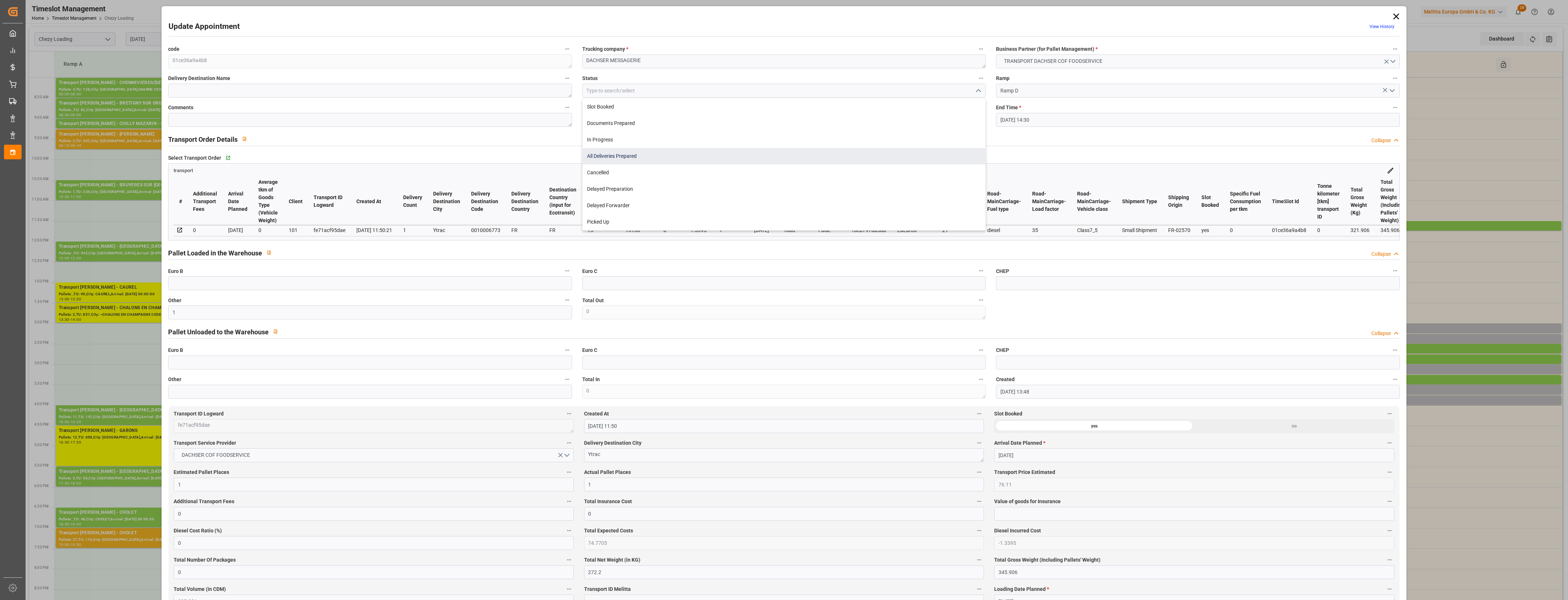
click at [603, 159] on div "All Deliveries Prepared" at bounding box center [784, 156] width 403 height 16
type input "All Deliveries Prepared"
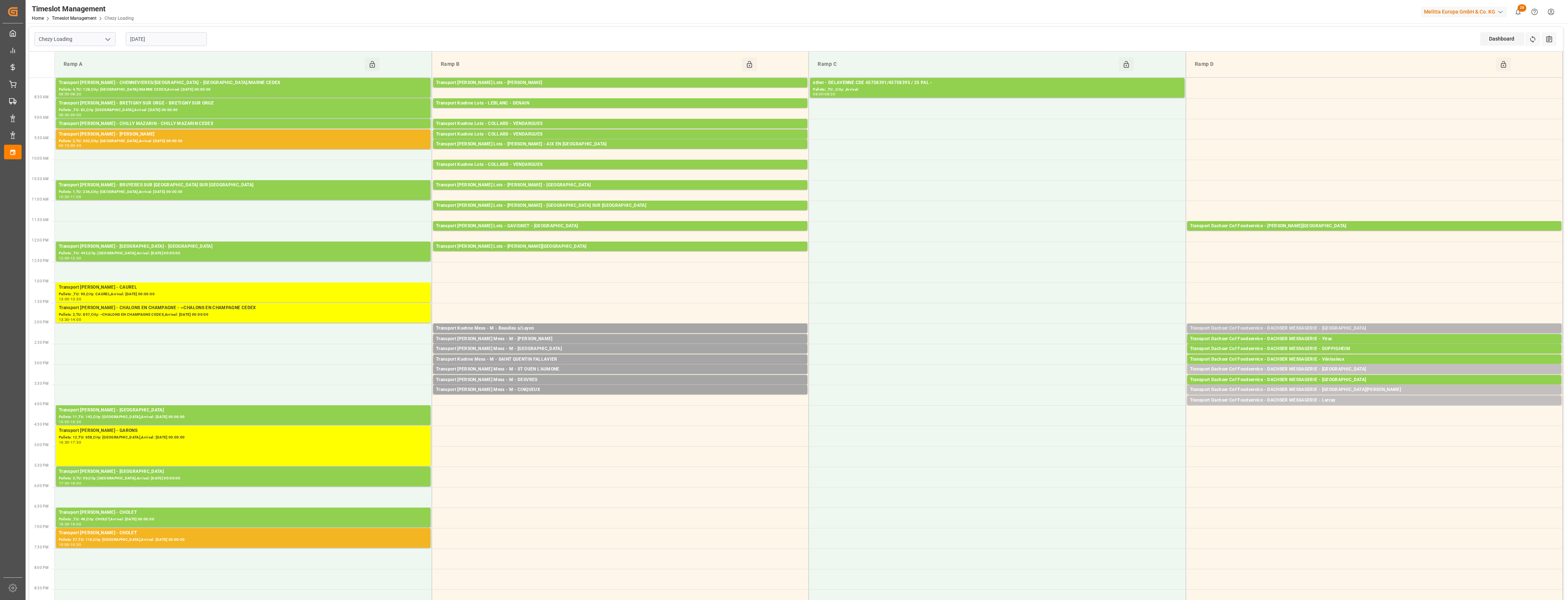
click at [1344, 327] on div "Transport Dachser Cof Foodservice - DACHSER MESSAGERIE - Marseille" at bounding box center [1374, 329] width 368 height 7
click at [1110, 361] on button "Open" at bounding box center [1091, 361] width 51 height 9
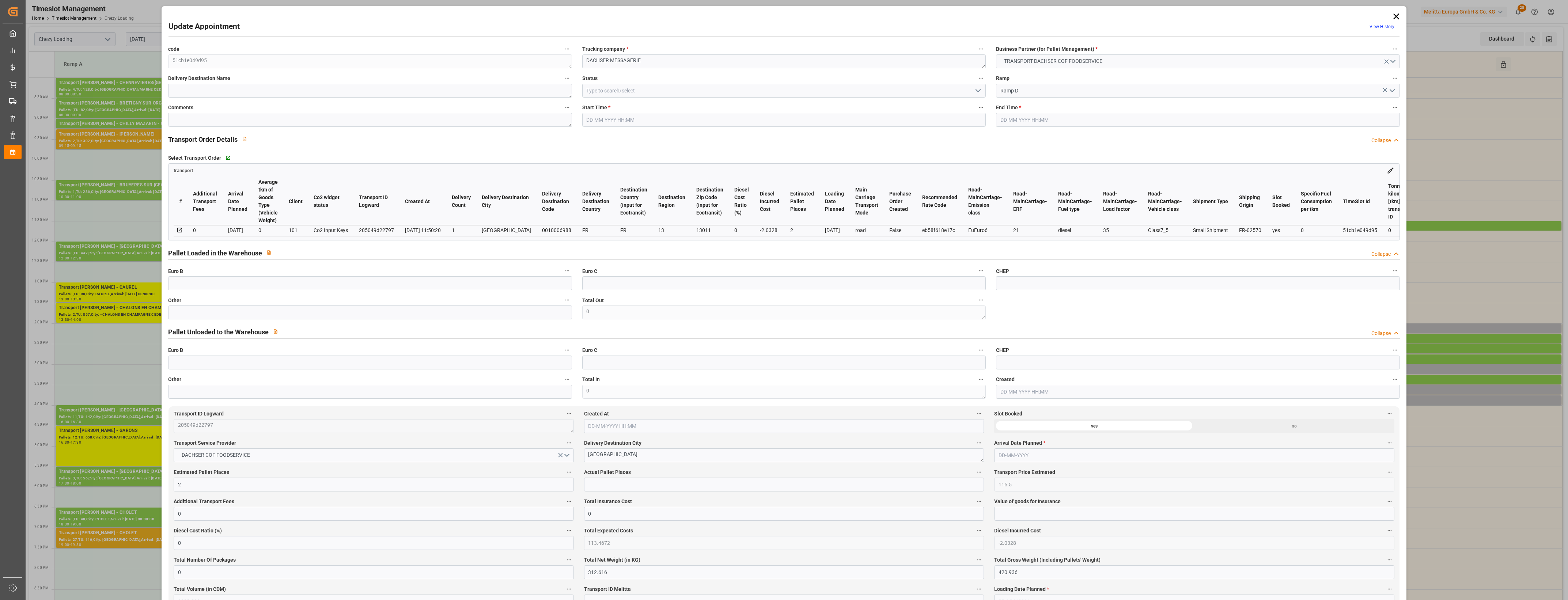
type input "15-09-2025 14:00"
type input "15-09-2025 14:15"
type input "12-09-2025 13:47"
type input "12-09-2025 11:50"
type input "19-09-2025"
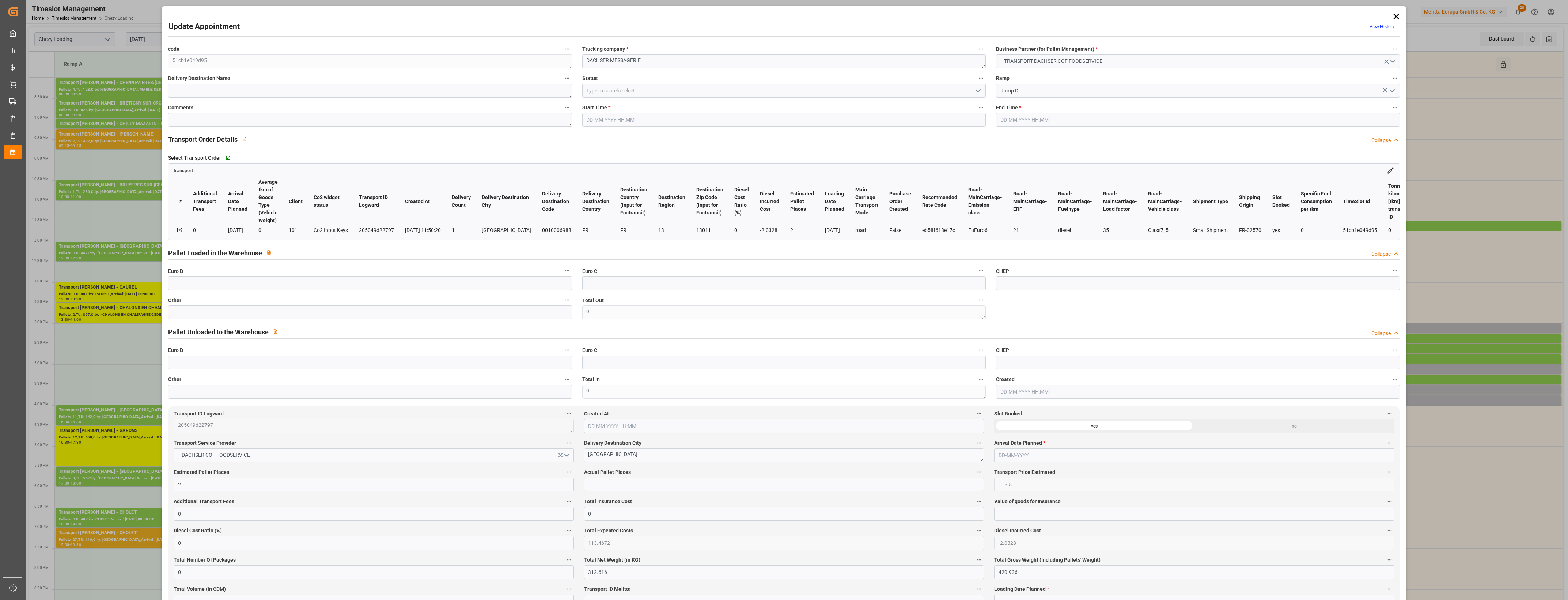
type input "16-09-2025"
click at [251, 315] on input "text" at bounding box center [369, 312] width 404 height 14
type input "2"
click at [590, 485] on input "text" at bounding box center [784, 484] width 400 height 14
type input "2"
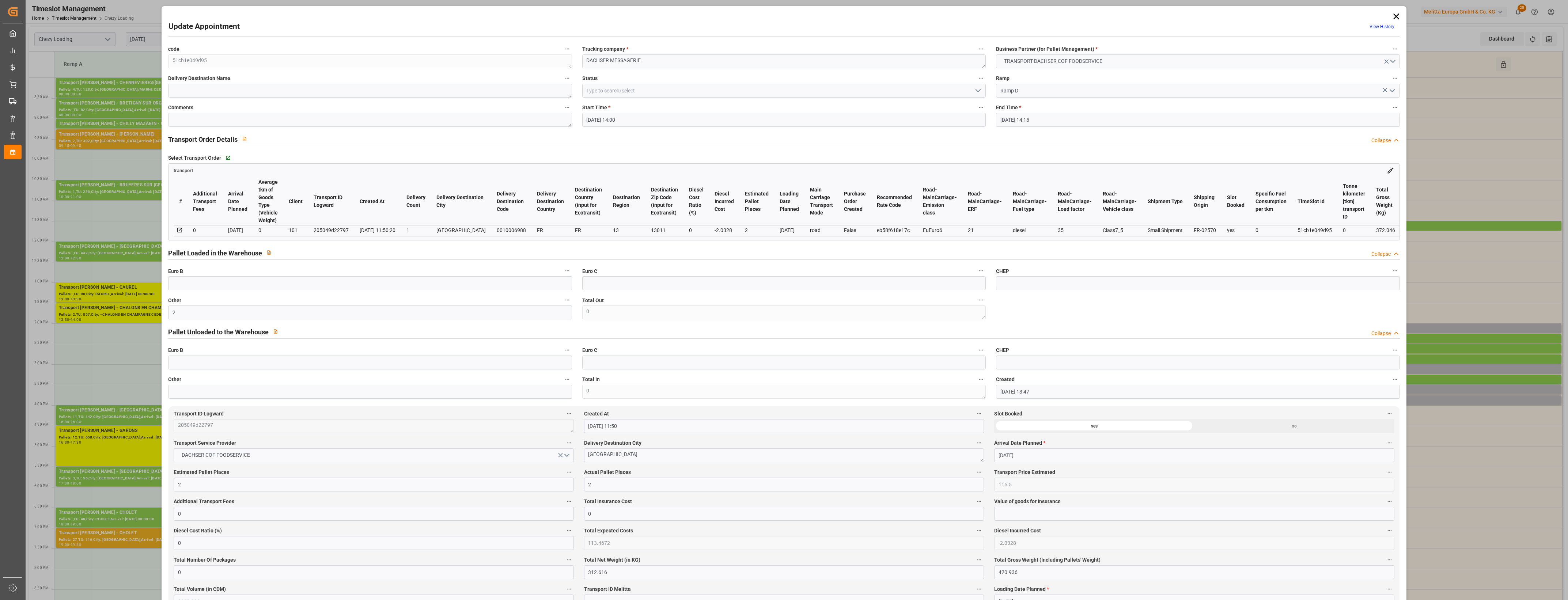
click at [638, 472] on label "Actual Pallet Places" at bounding box center [784, 472] width 400 height 10
click at [975, 472] on button "Actual Pallet Places" at bounding box center [979, 472] width 10 height 10
click at [663, 472] on div at bounding box center [784, 300] width 1568 height 600
click at [978, 90] on polyline "open menu" at bounding box center [978, 91] width 4 height 2
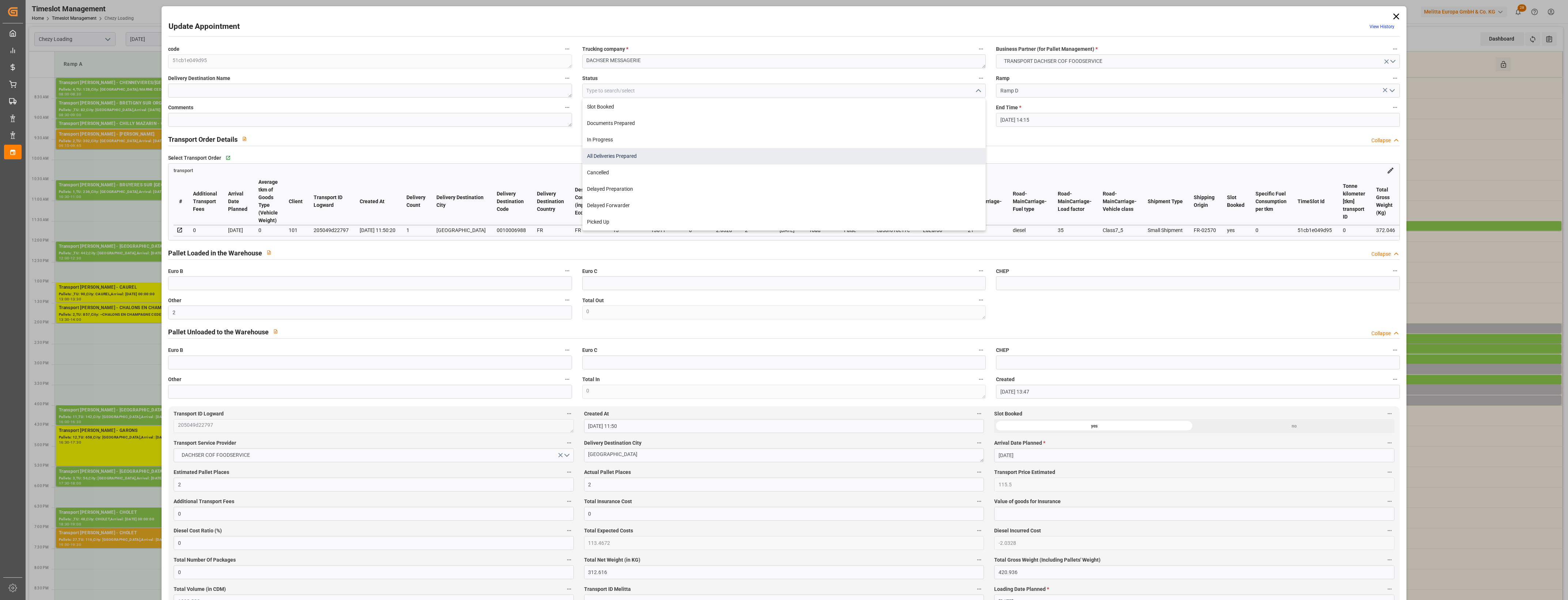
click at [612, 158] on div "All Deliveries Prepared" at bounding box center [784, 156] width 403 height 16
type input "All Deliveries Prepared"
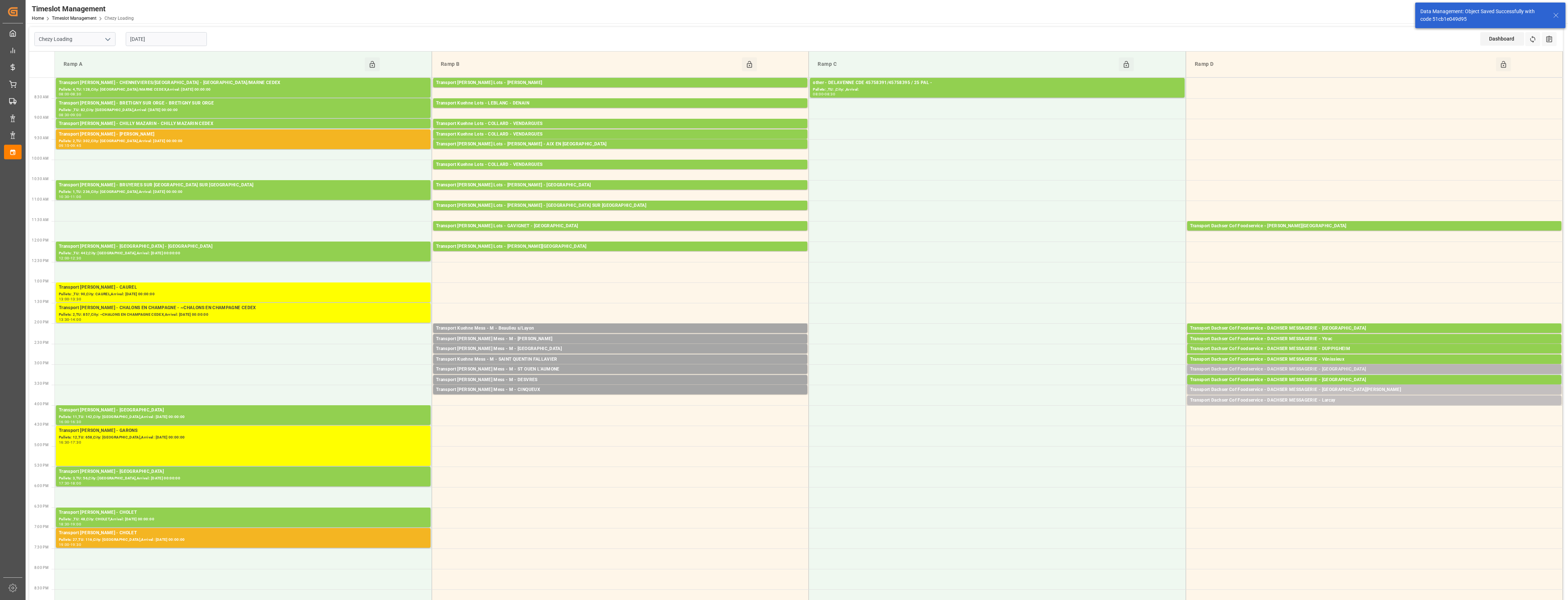
click at [1359, 372] on div "Transport Dachser Cof Foodservice - DACHSER MESSAGERIE - Entraigues-sur-la-sorg…" at bounding box center [1374, 369] width 368 height 7
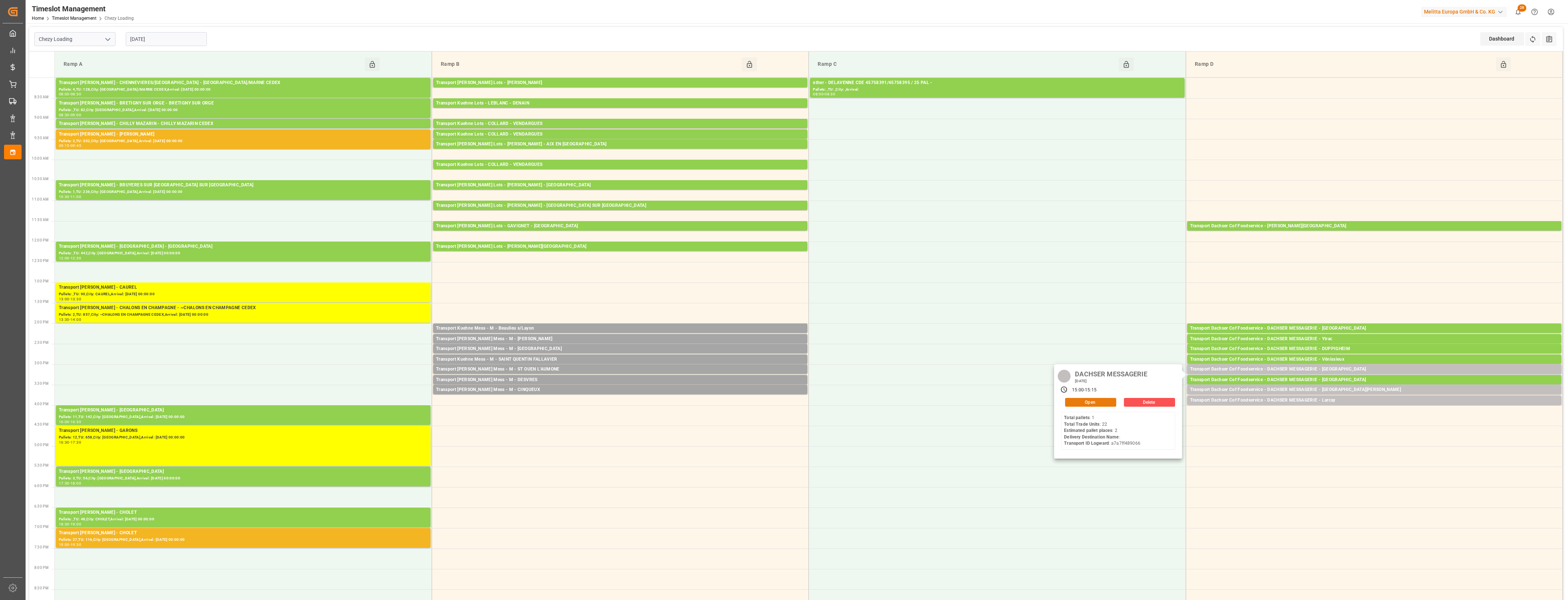
click at [1112, 399] on button "Open" at bounding box center [1091, 402] width 51 height 9
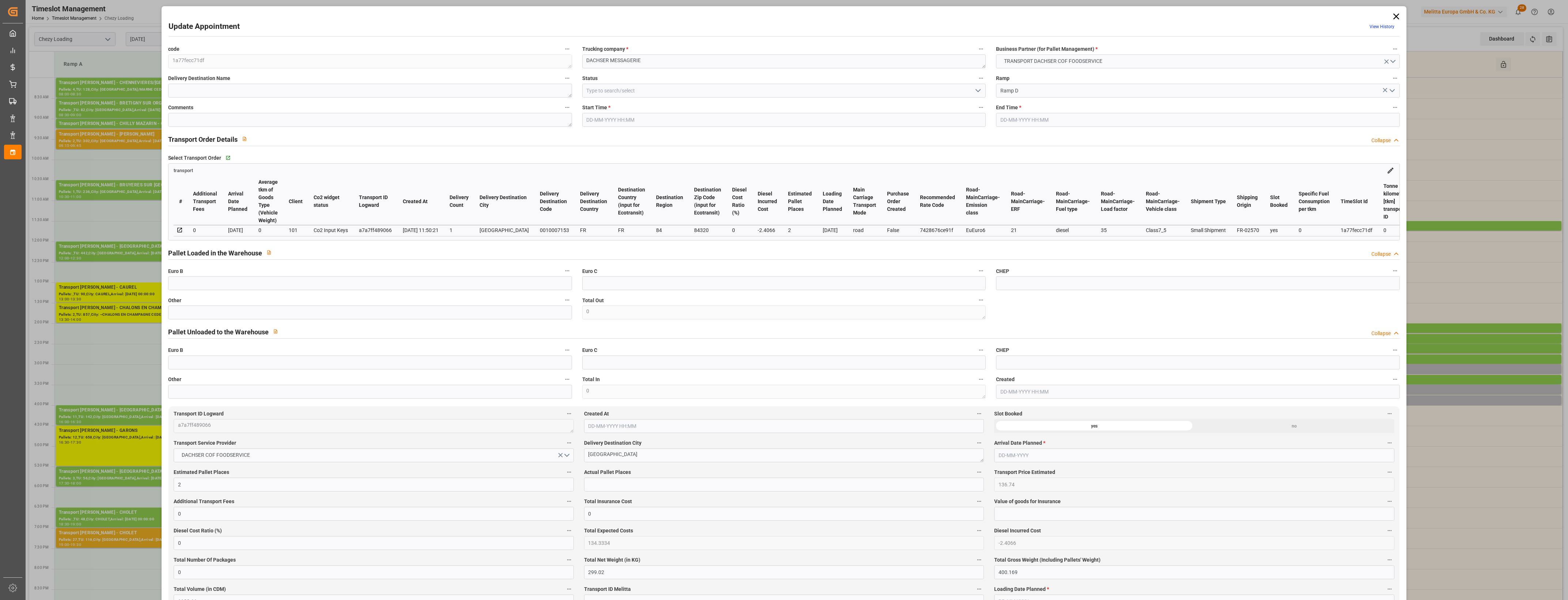
type input "15-09-2025 15:00"
type input "15-09-2025 15:15"
type input "12-09-2025 13:50"
type input "12-09-2025 11:50"
type input "19-09-2025"
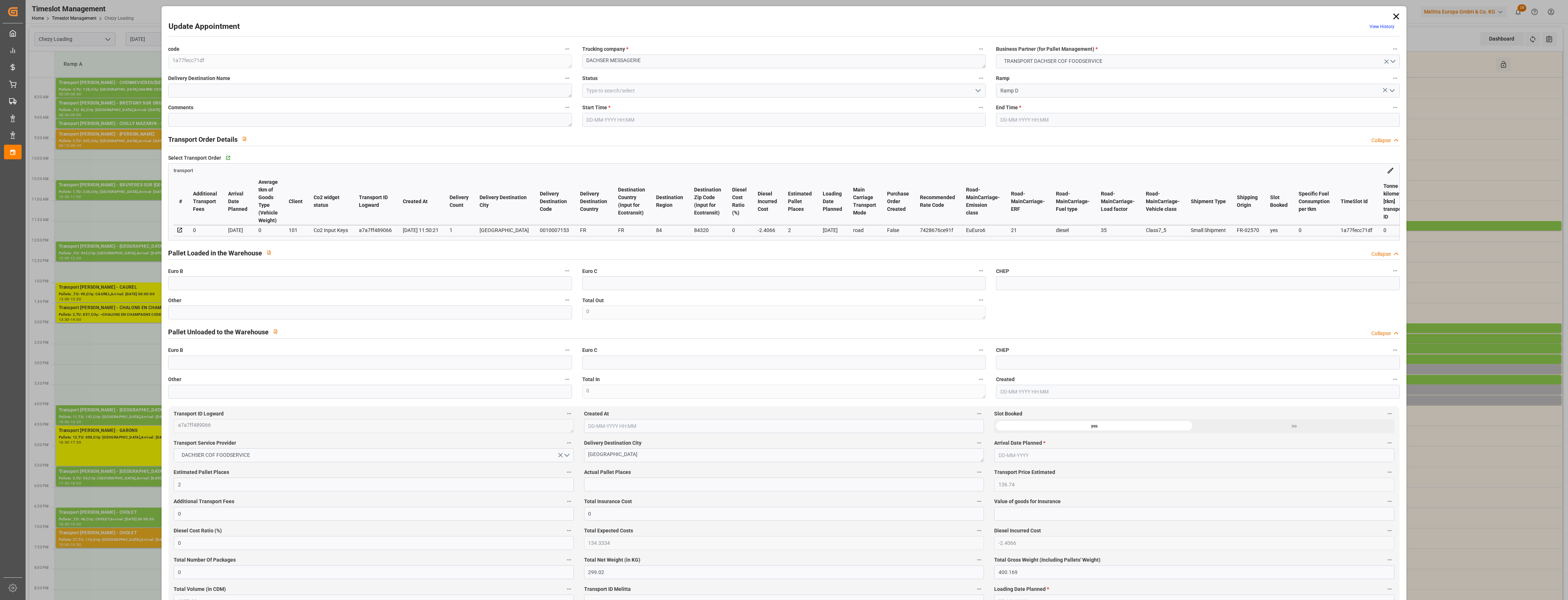
type input "16-09-2025"
click at [373, 314] on input "text" at bounding box center [369, 312] width 404 height 14
type input "1"
drag, startPoint x: 608, startPoint y: 480, endPoint x: 617, endPoint y: 483, distance: 9.5
click at [608, 480] on input "text" at bounding box center [784, 484] width 400 height 14
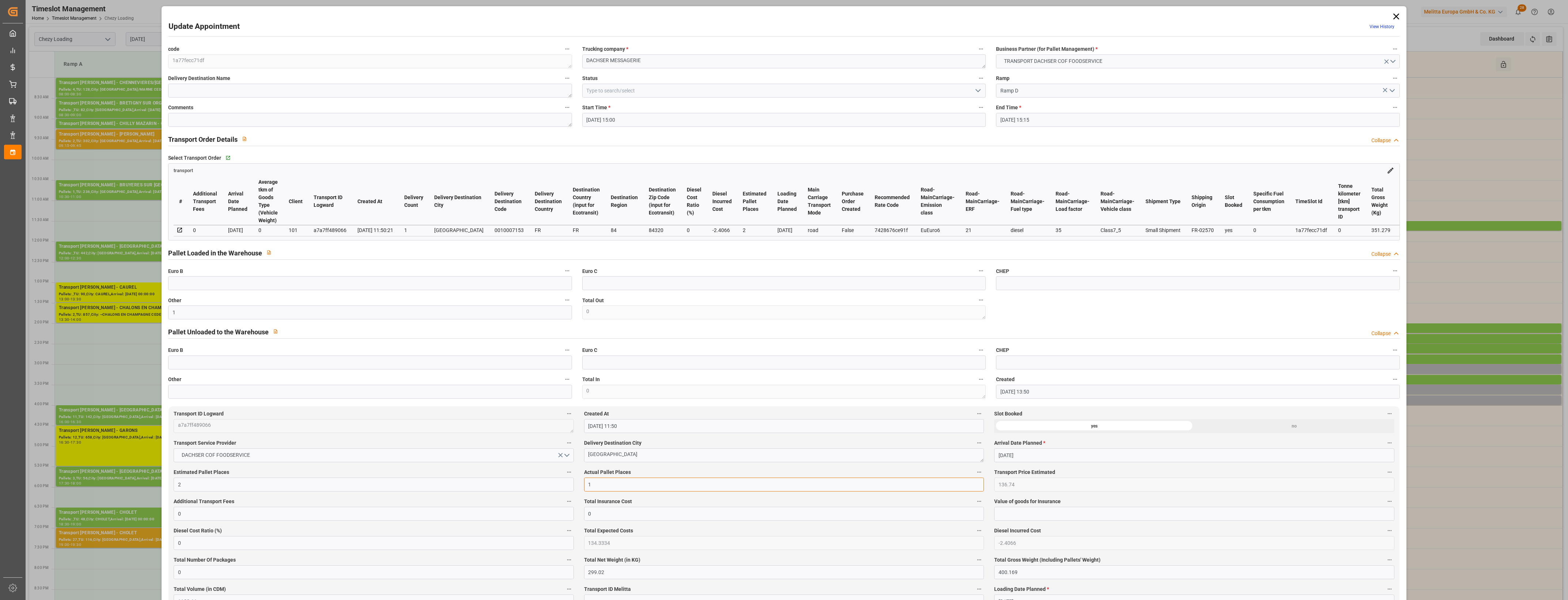
type input "1"
click at [645, 472] on label "Actual Pallet Places" at bounding box center [784, 472] width 400 height 10
click at [975, 472] on button "Actual Pallet Places" at bounding box center [979, 472] width 10 height 10
click at [665, 472] on div at bounding box center [784, 300] width 1568 height 600
click at [978, 89] on icon "open menu" at bounding box center [978, 91] width 9 height 9
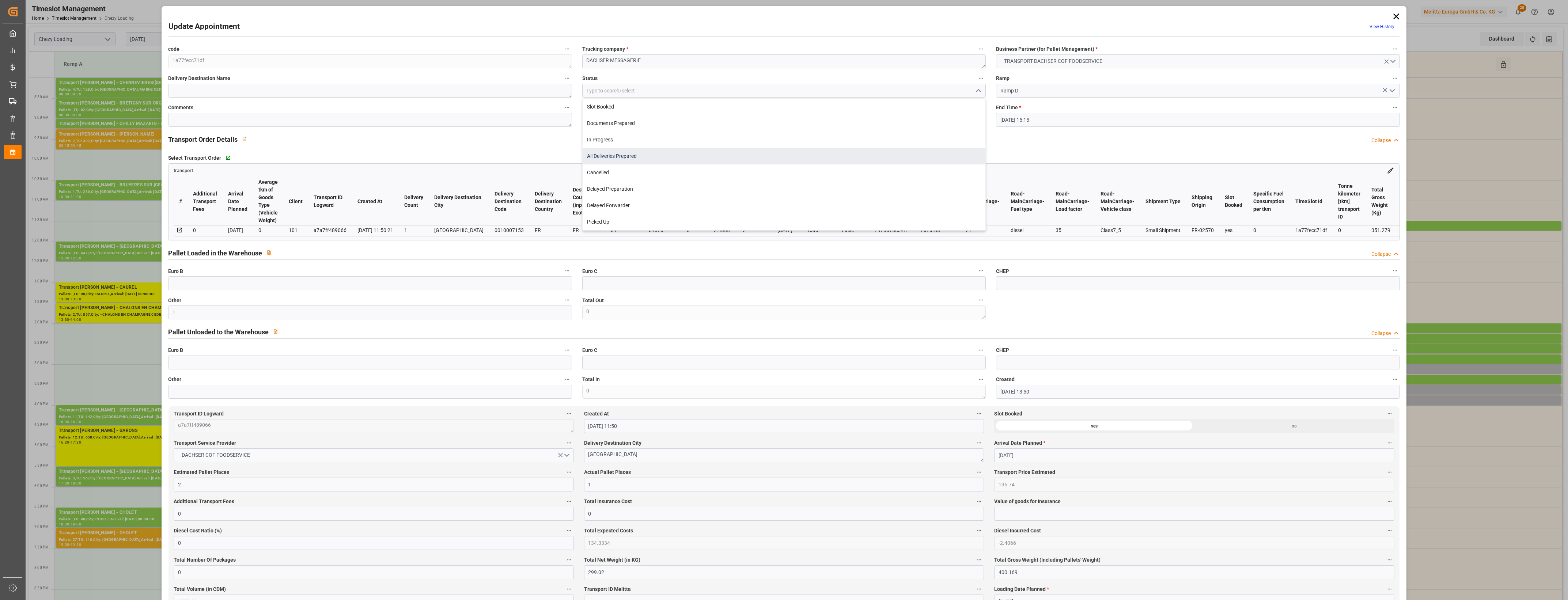
click at [646, 158] on div "All Deliveries Prepared" at bounding box center [784, 156] width 403 height 16
type input "All Deliveries Prepared"
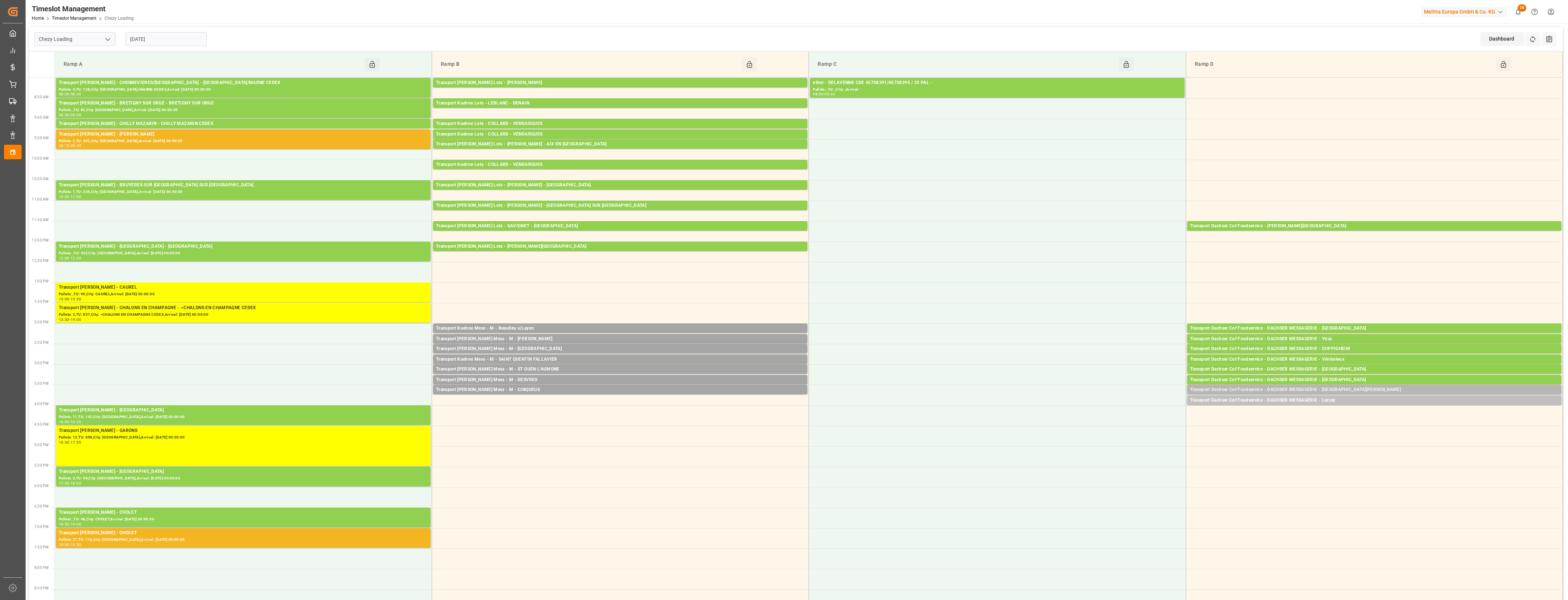
click at [1345, 390] on div "Transport Dachser Cof Foodservice - DACHSER MESSAGERIE - SAINT QUENTIN" at bounding box center [1374, 390] width 368 height 7
click at [1108, 424] on button "Open" at bounding box center [1091, 423] width 51 height 9
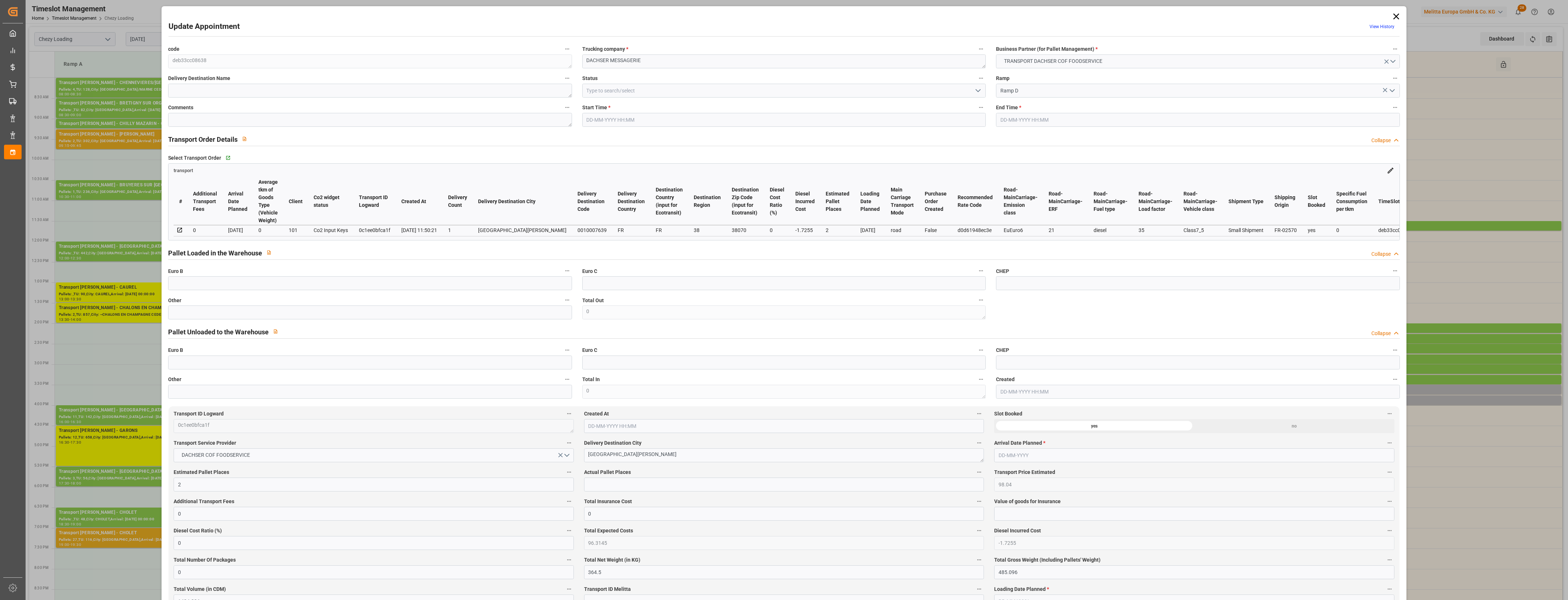
type input "2"
type input "98.04"
type input "0"
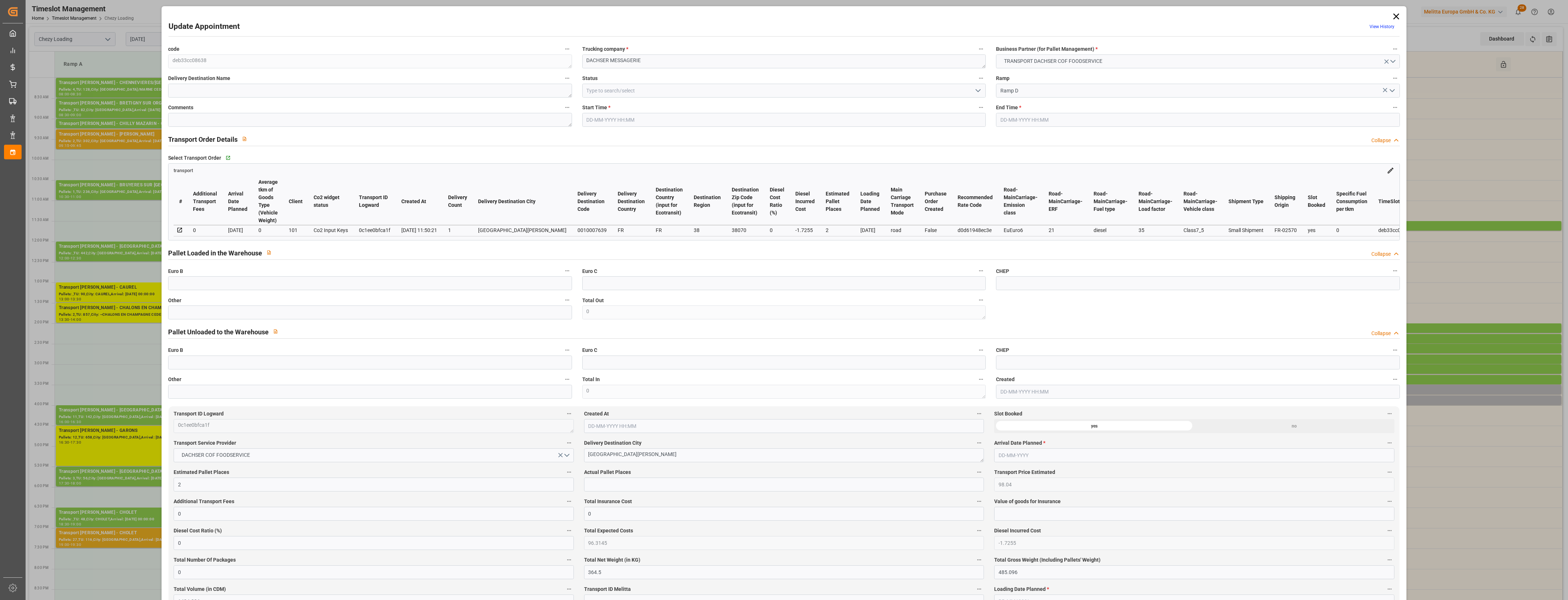
type input "96.3145"
type input "-1.7255"
type input "0"
type input "364.5"
type input "485.096"
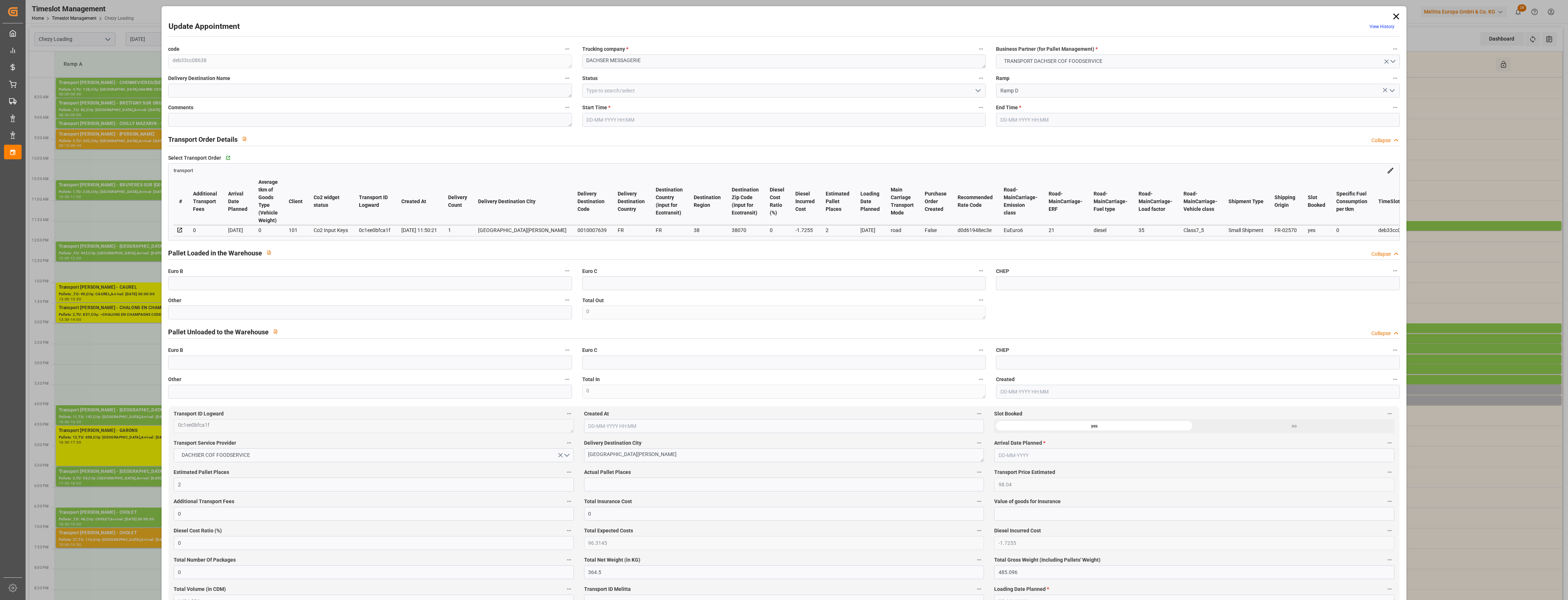
type input "1484.886"
type input "38"
type input "1"
type input "63"
type input "2"
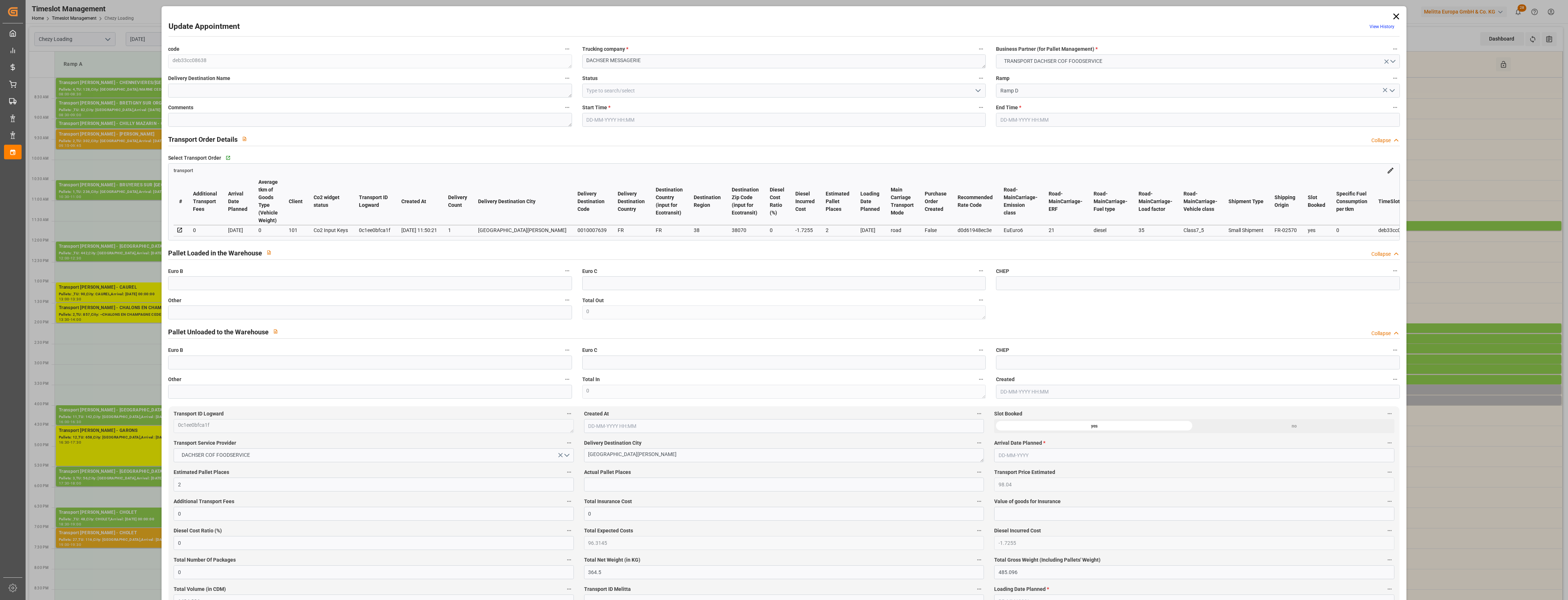
type input "101"
type input "436.206"
type input "0"
type input "4710.8598"
type input "0"
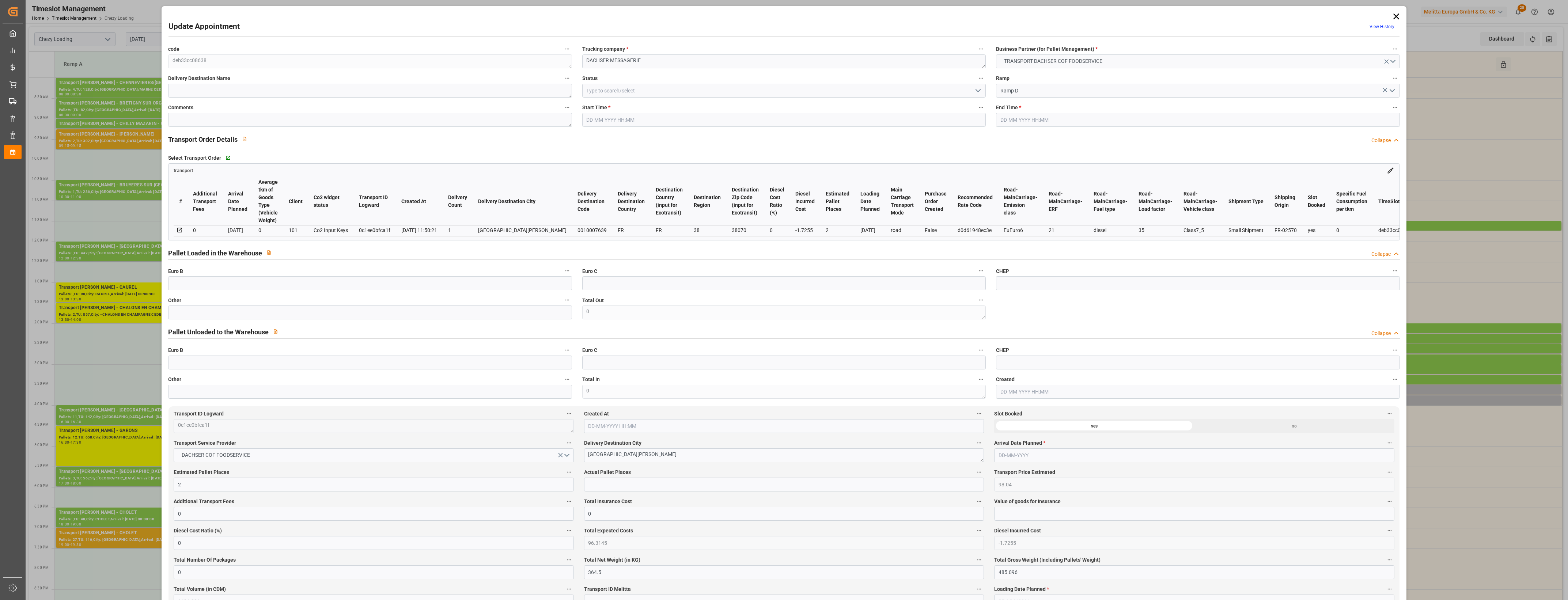
type input "0"
type input "21"
type input "35"
type input "15-09-2025 15:30"
type input "15-09-2025 15:45"
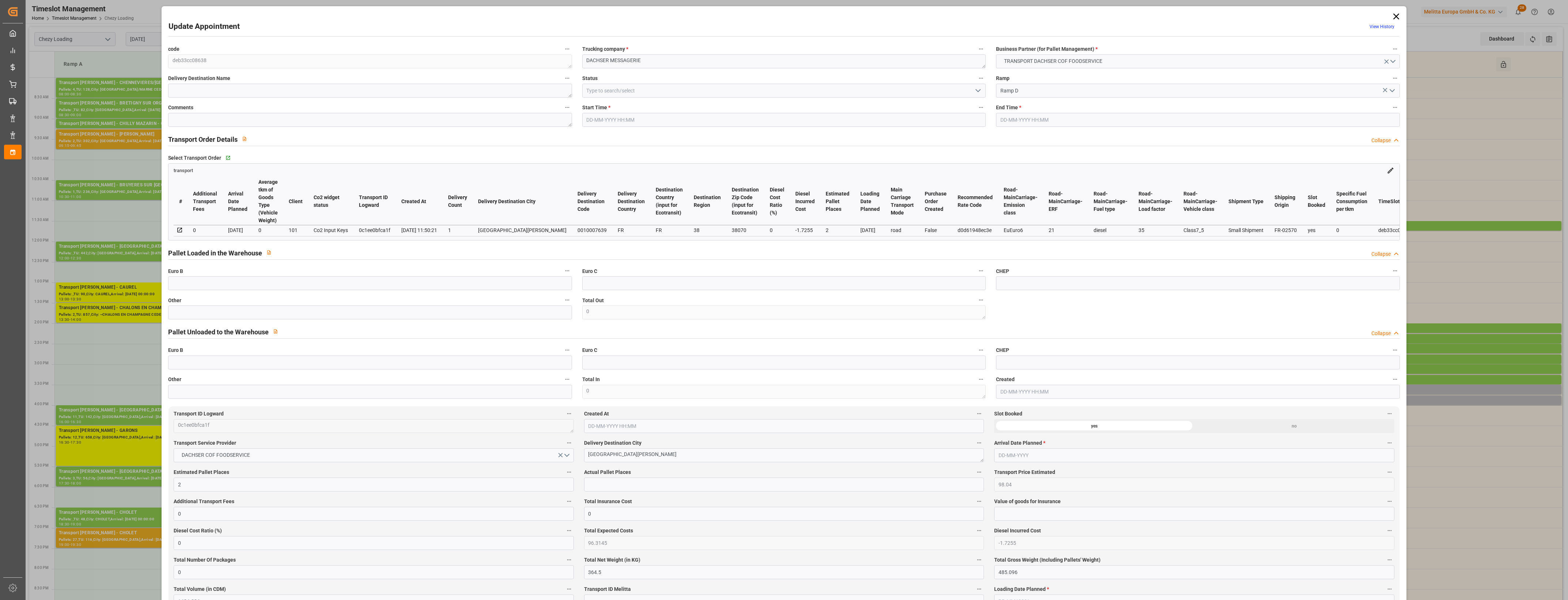
type input "12-09-2025 13:52"
type input "12-09-2025 11:50"
type input "19-09-2025"
type input "16-09-2025"
click at [301, 319] on input "text" at bounding box center [369, 312] width 404 height 14
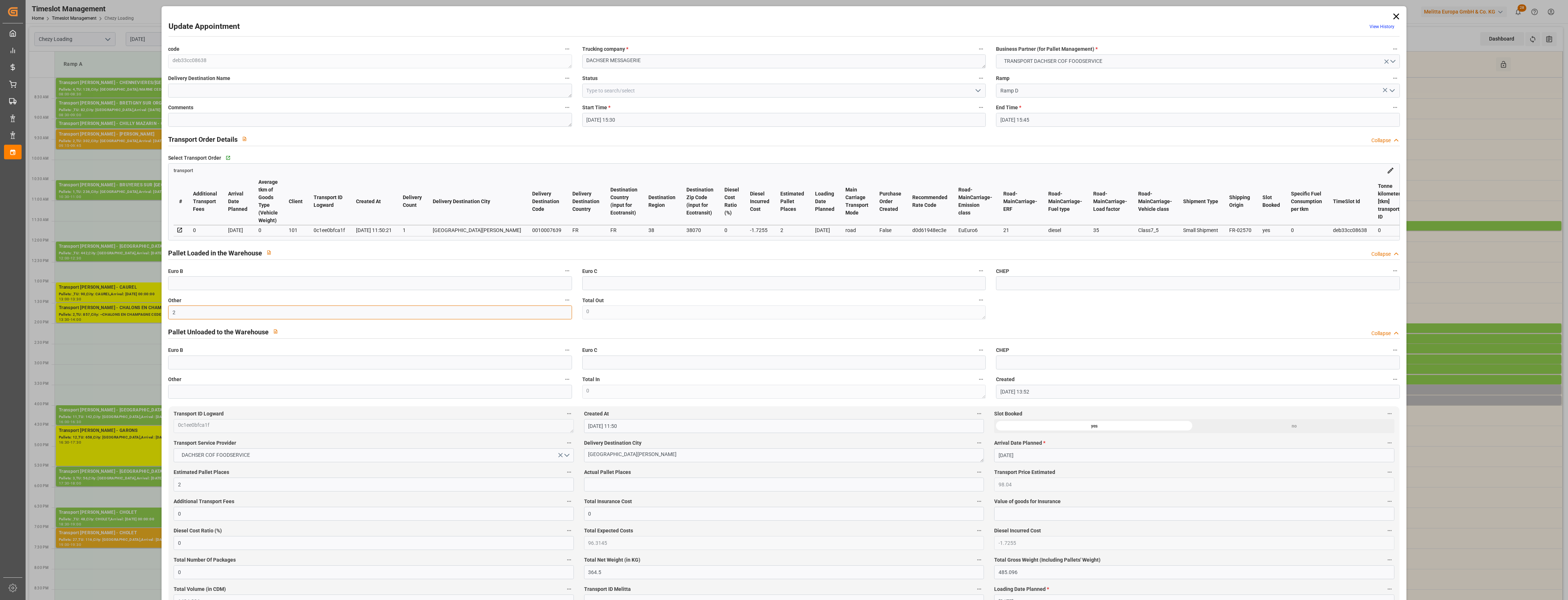
type input "2"
click at [649, 481] on input "text" at bounding box center [784, 484] width 400 height 14
type input "2"
click at [684, 473] on label "Actual Pallet Places" at bounding box center [784, 472] width 400 height 10
click at [975, 473] on button "Actual Pallet Places" at bounding box center [979, 472] width 10 height 10
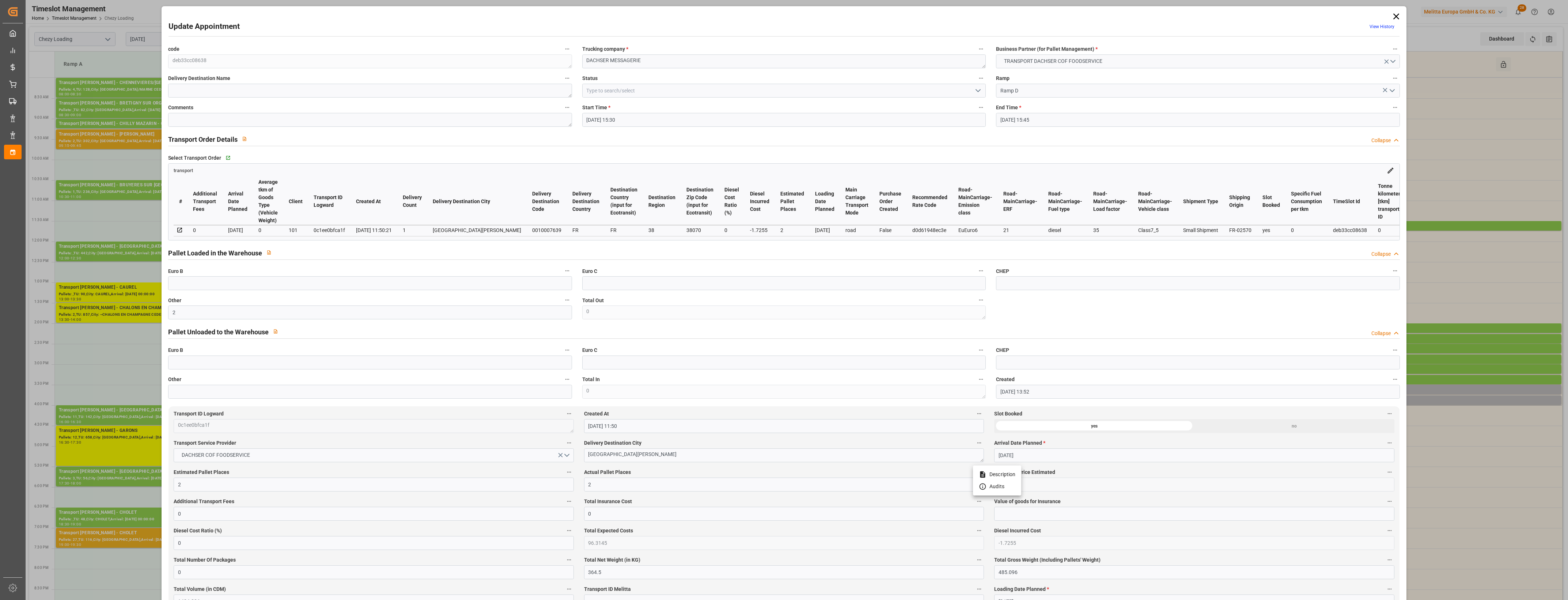
click at [706, 475] on div at bounding box center [784, 300] width 1568 height 600
click at [979, 90] on icon "open menu" at bounding box center [978, 91] width 9 height 9
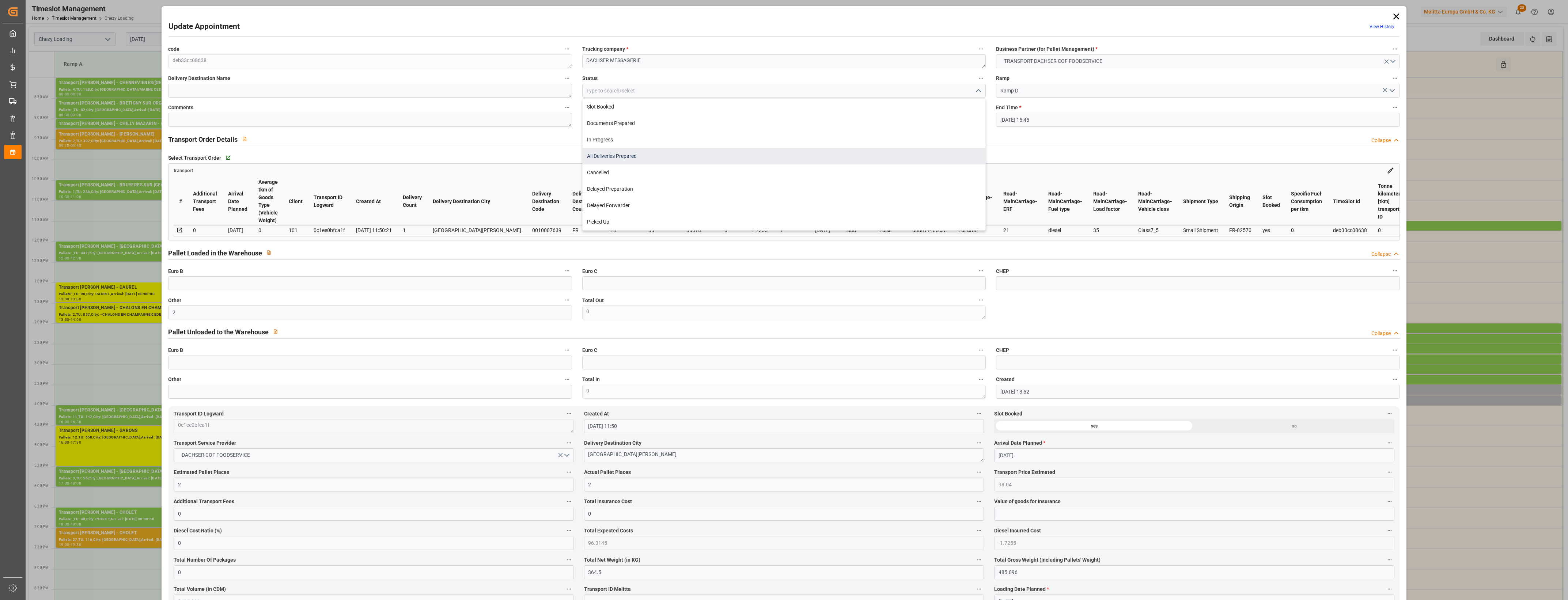
click at [647, 154] on div "All Deliveries Prepared" at bounding box center [784, 156] width 403 height 16
type input "All Deliveries Prepared"
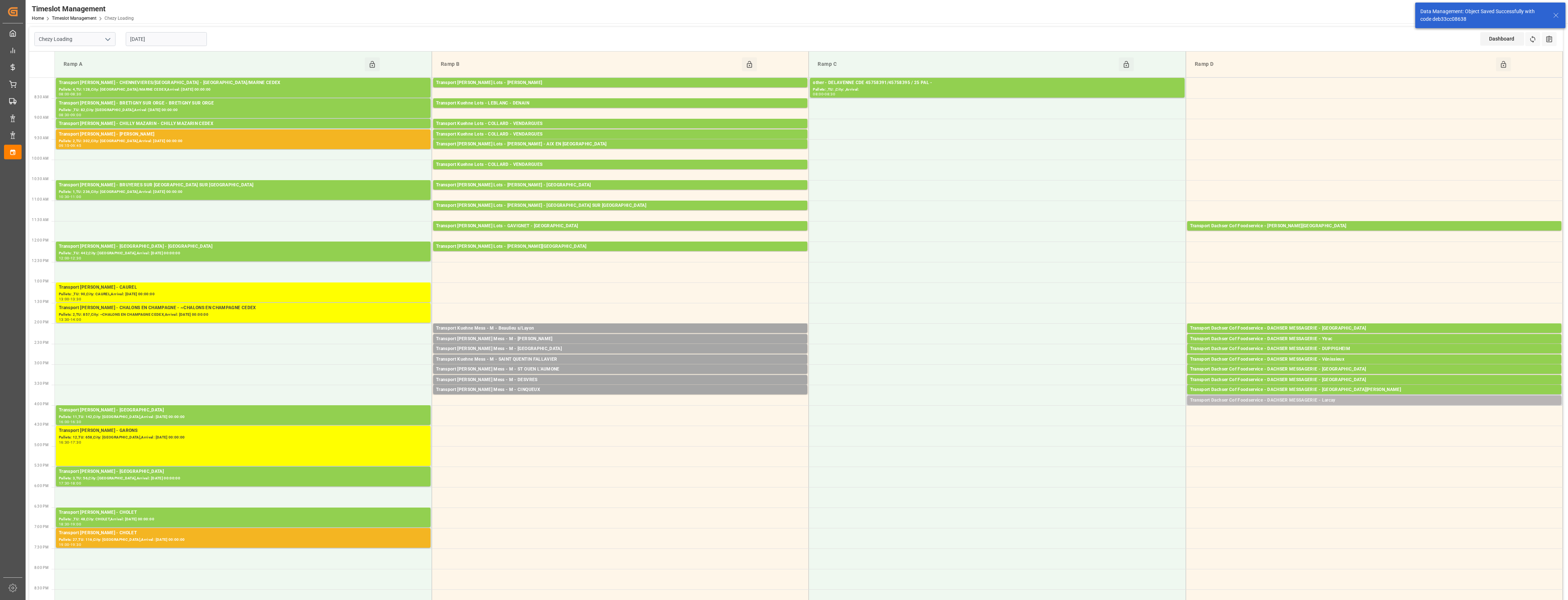
click at [1345, 402] on div "Transport Dachser Cof Foodservice - DACHSER MESSAGERIE - Larcay" at bounding box center [1374, 400] width 368 height 7
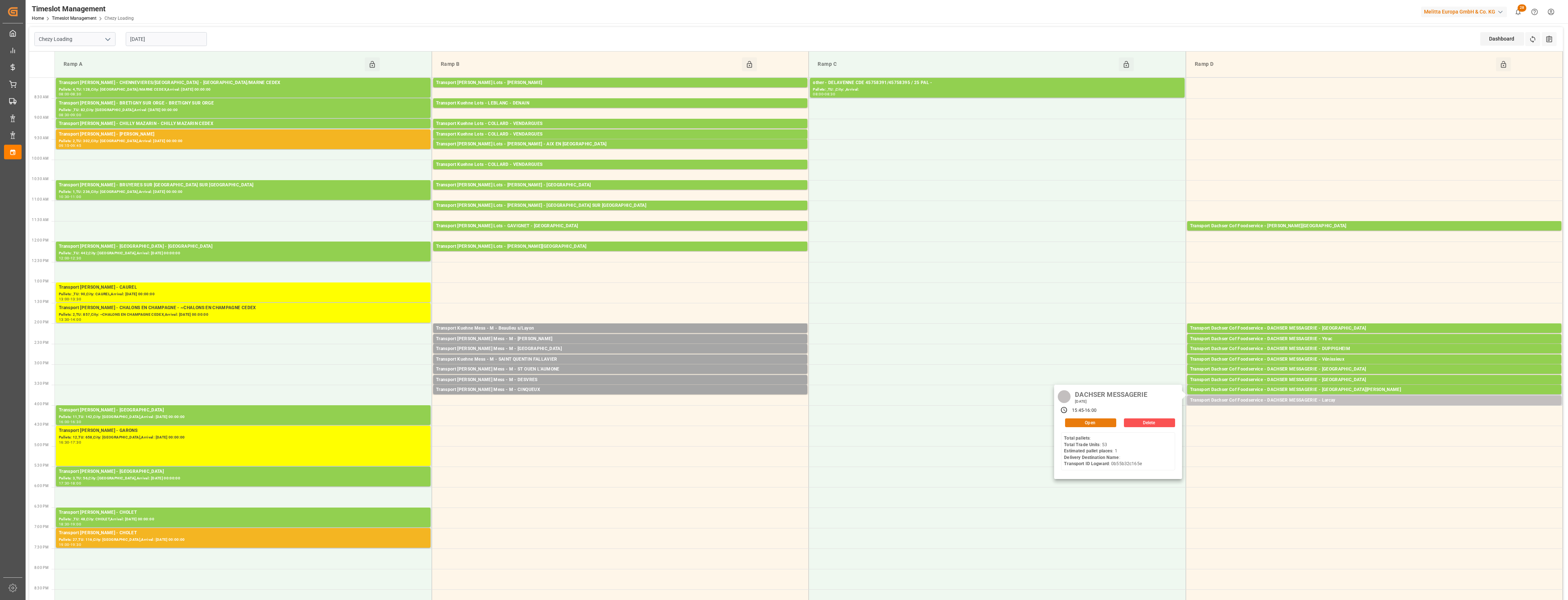
click at [1088, 421] on button "Open" at bounding box center [1091, 423] width 51 height 9
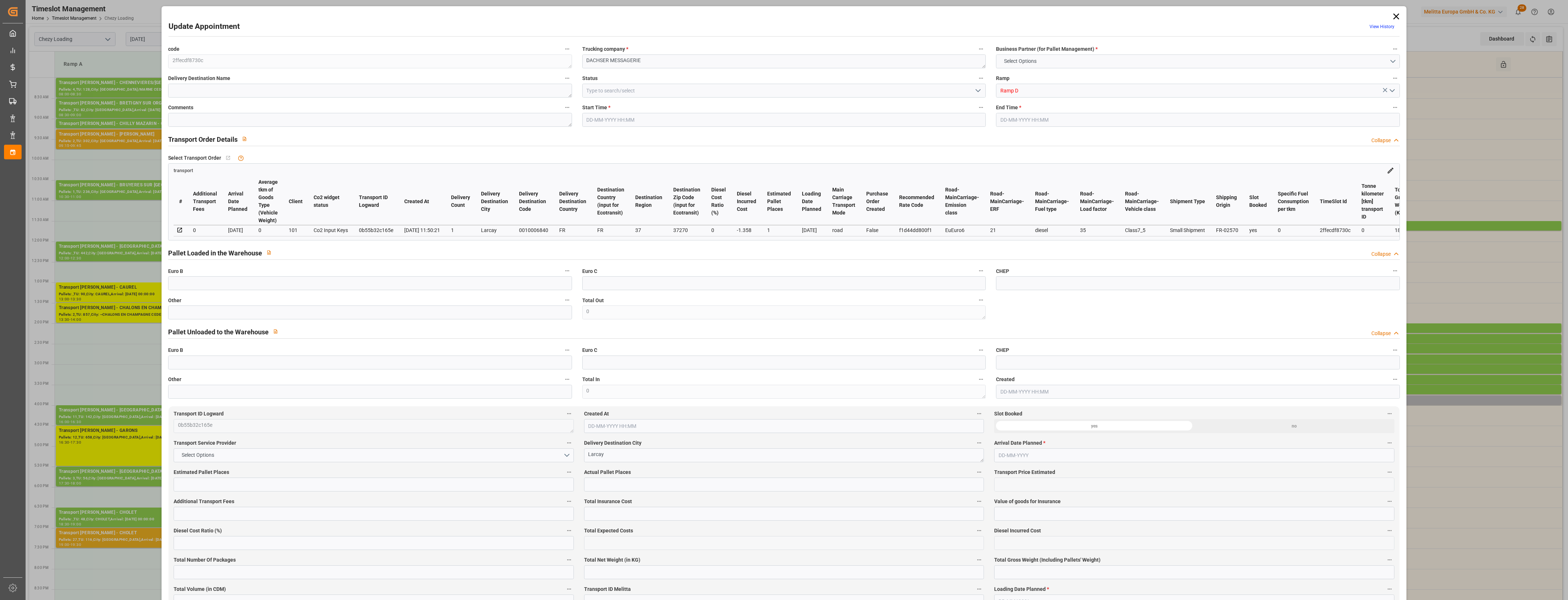
type input "1"
type input "77.16"
type input "0"
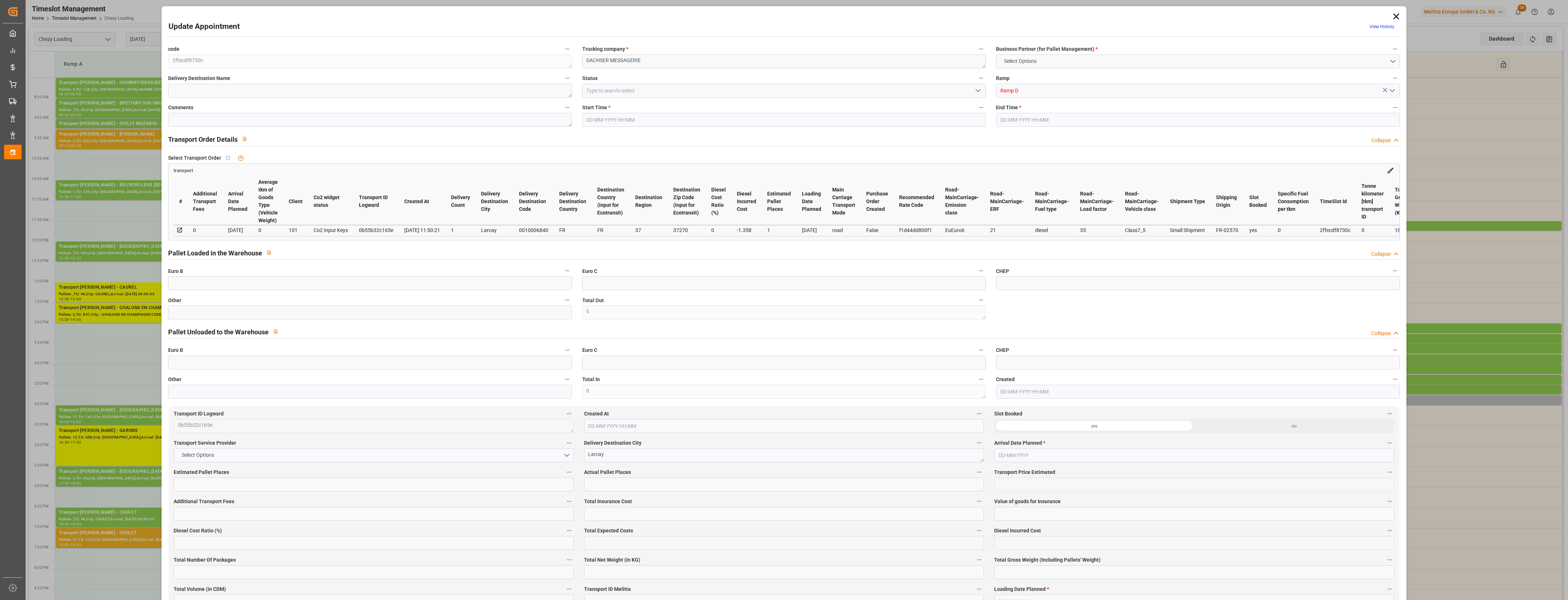
type input "75.802"
type input "-1.358"
type input "0"
type input "143.94"
type input "207.08"
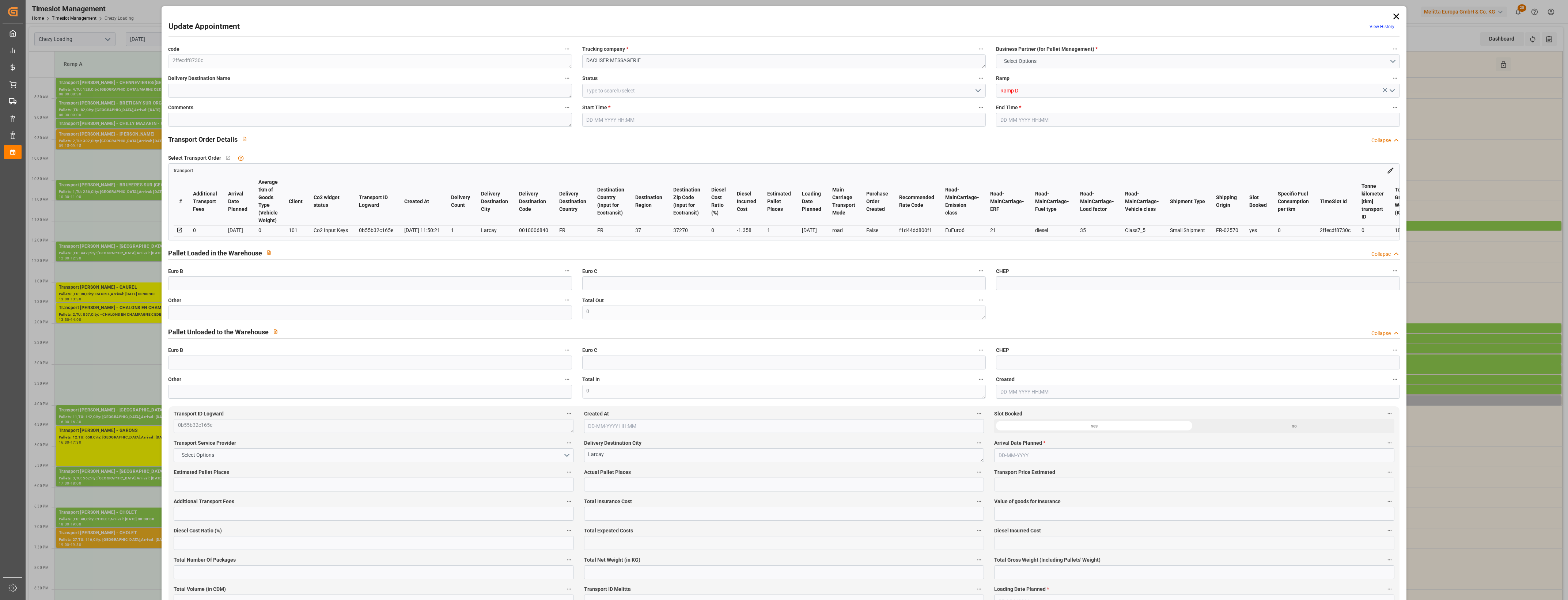
type input "863.558"
type input "37"
type input "0"
type input "53"
type input "1"
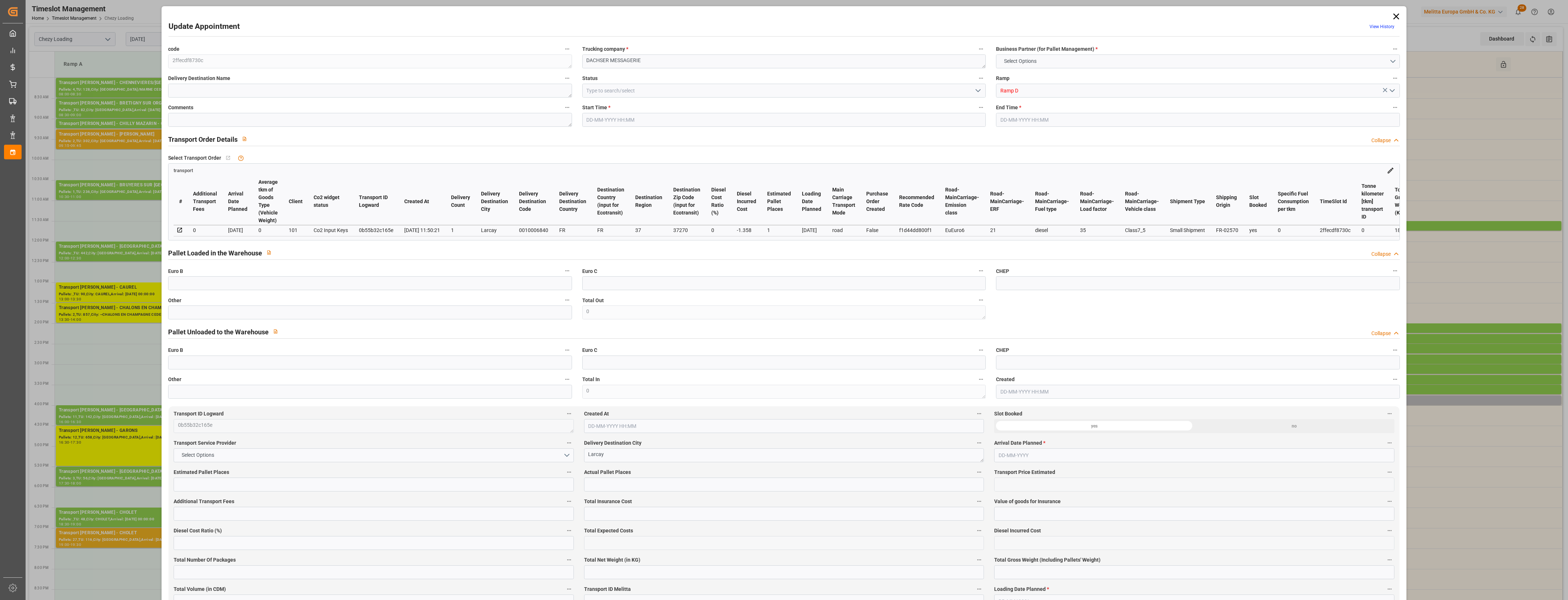
type input "101"
type input "183.08"
type input "0"
type input "4710.8598"
type input "0"
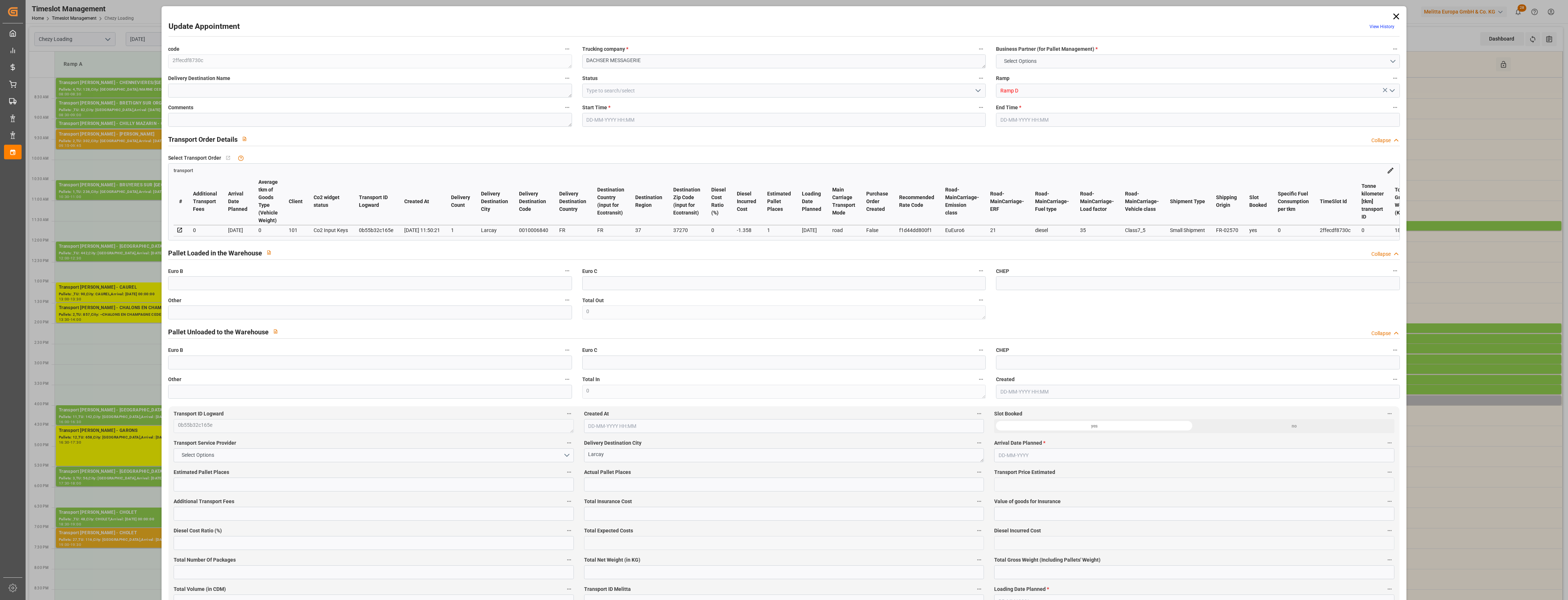
type input "0"
type input "21"
type input "35"
type input "15-09-2025 15:45"
type input "15-09-2025 16:00"
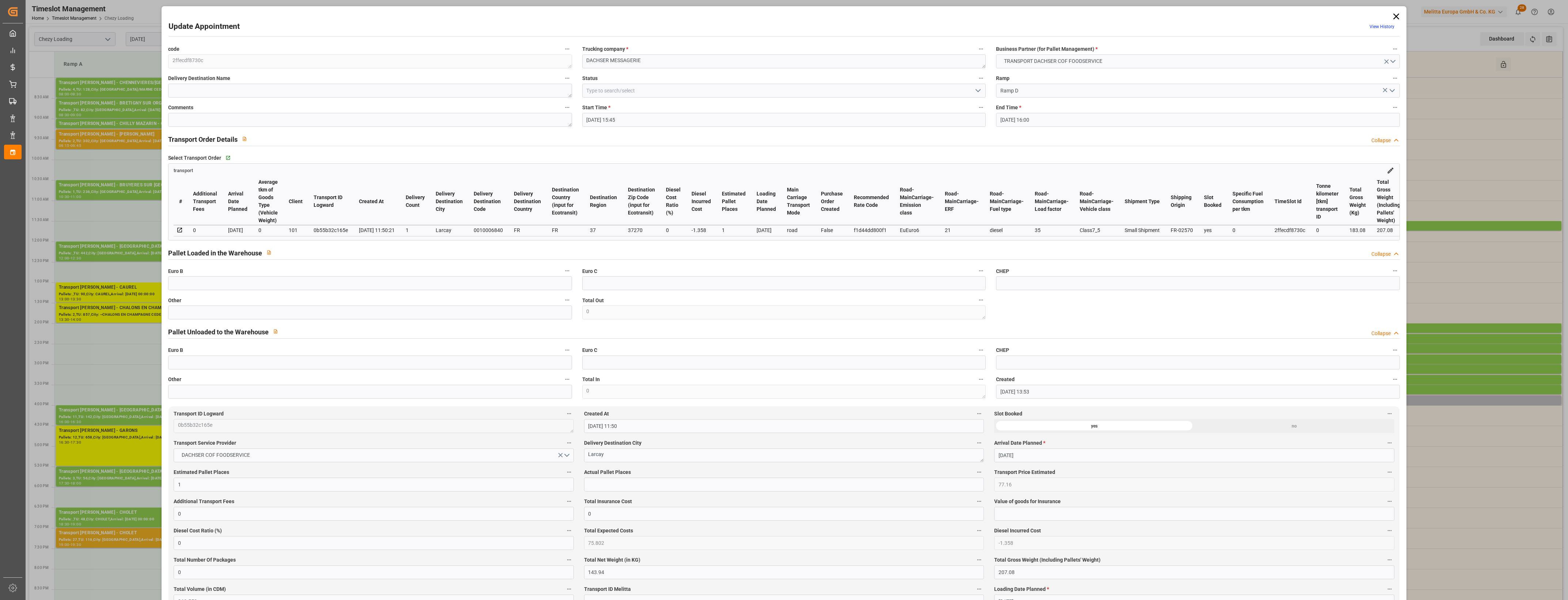
type input "12-09-2025 13:53"
type input "12-09-2025 11:50"
type input "19-09-2025"
type input "16-09-2025"
click at [193, 319] on input "text" at bounding box center [369, 312] width 404 height 14
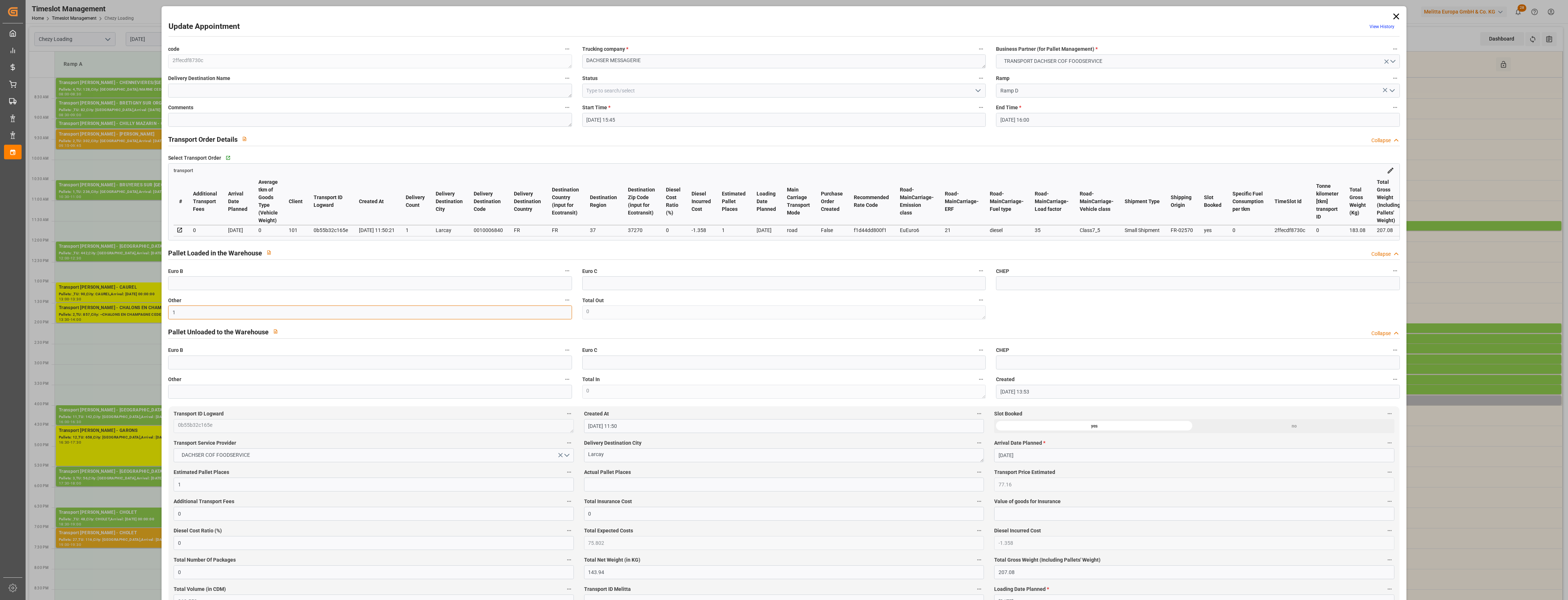
type input "1"
click at [605, 483] on input "text" at bounding box center [784, 484] width 400 height 14
type input "1"
click at [662, 470] on label "Actual Pallet Places" at bounding box center [784, 472] width 400 height 10
click at [975, 470] on button "Actual Pallet Places" at bounding box center [979, 472] width 10 height 10
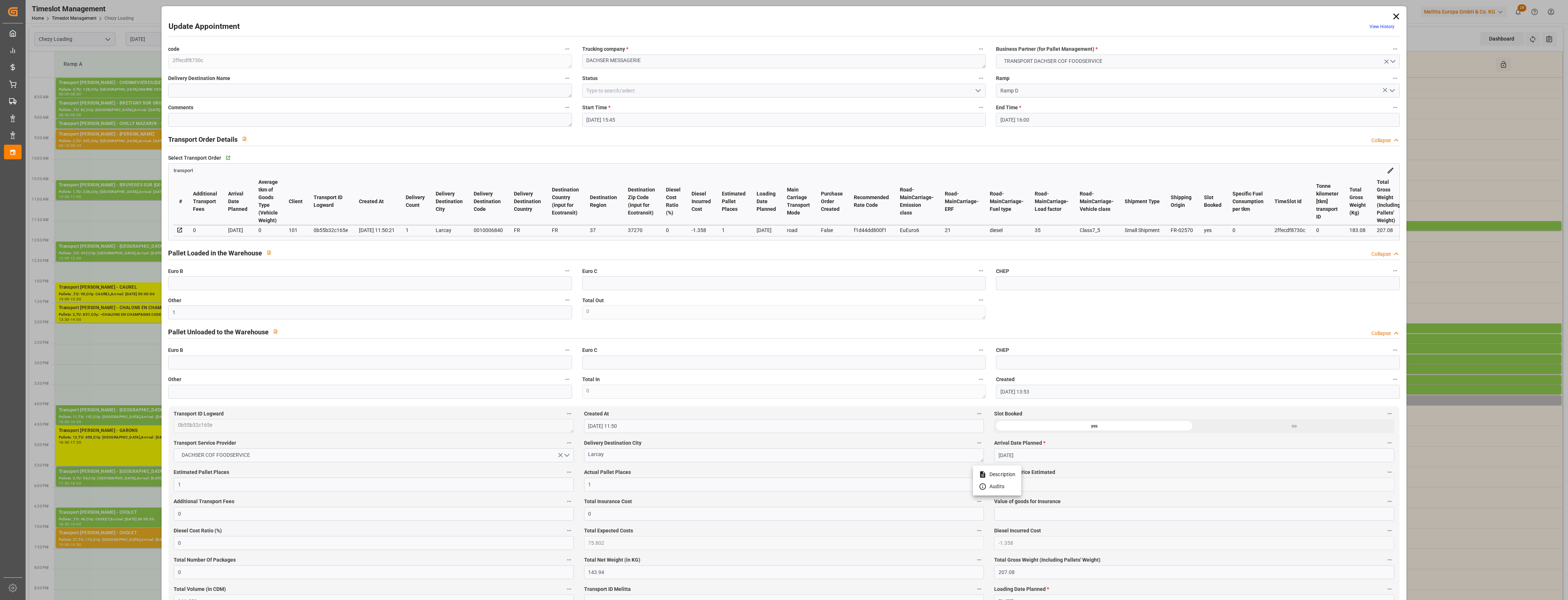
click at [685, 481] on div at bounding box center [784, 300] width 1568 height 600
click at [688, 477] on label "Actual Pallet Places" at bounding box center [784, 472] width 400 height 10
click at [975, 477] on button "Actual Pallet Places" at bounding box center [979, 472] width 10 height 10
click at [688, 477] on div at bounding box center [784, 300] width 1568 height 600
click at [976, 91] on polyline "open menu" at bounding box center [978, 91] width 4 height 2
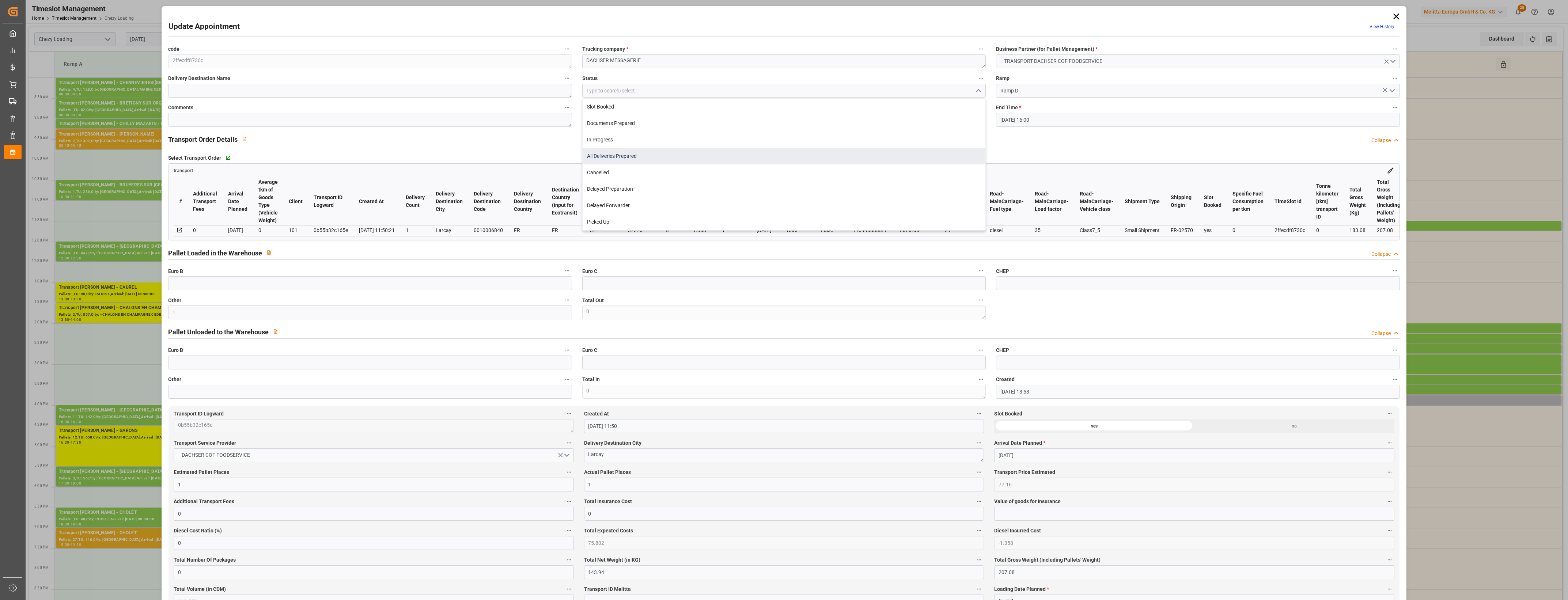
click at [685, 157] on div "All Deliveries Prepared" at bounding box center [784, 156] width 403 height 16
type input "All Deliveries Prepared"
